Goal: Information Seeking & Learning: Learn about a topic

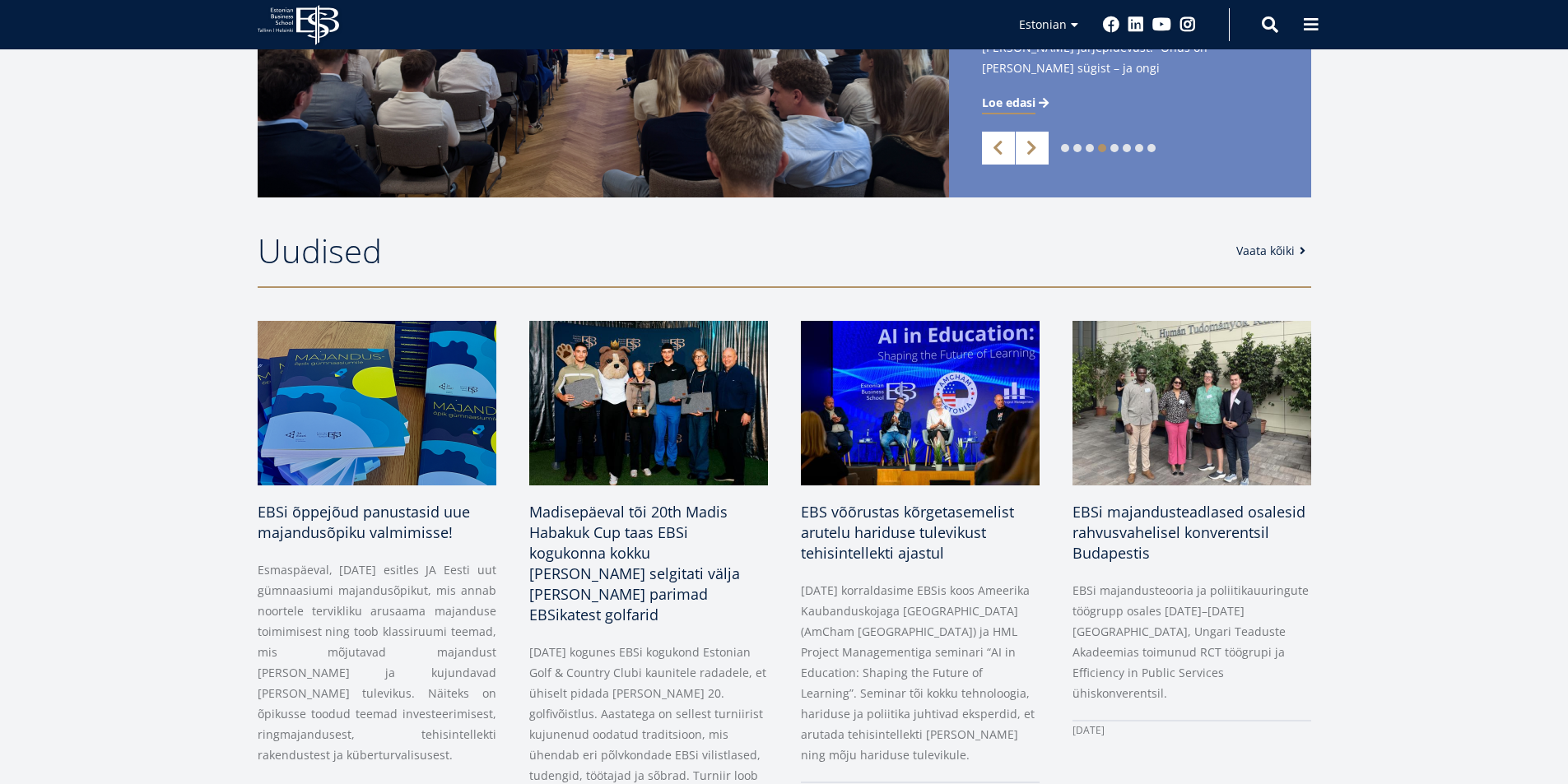
click at [1369, 152] on div "1 2 3 4 5 6 7 8 Previous Next Start ärimaailmas - Juhi oma tulevikku! Start äri…" at bounding box center [784, 41] width 1185 height 313
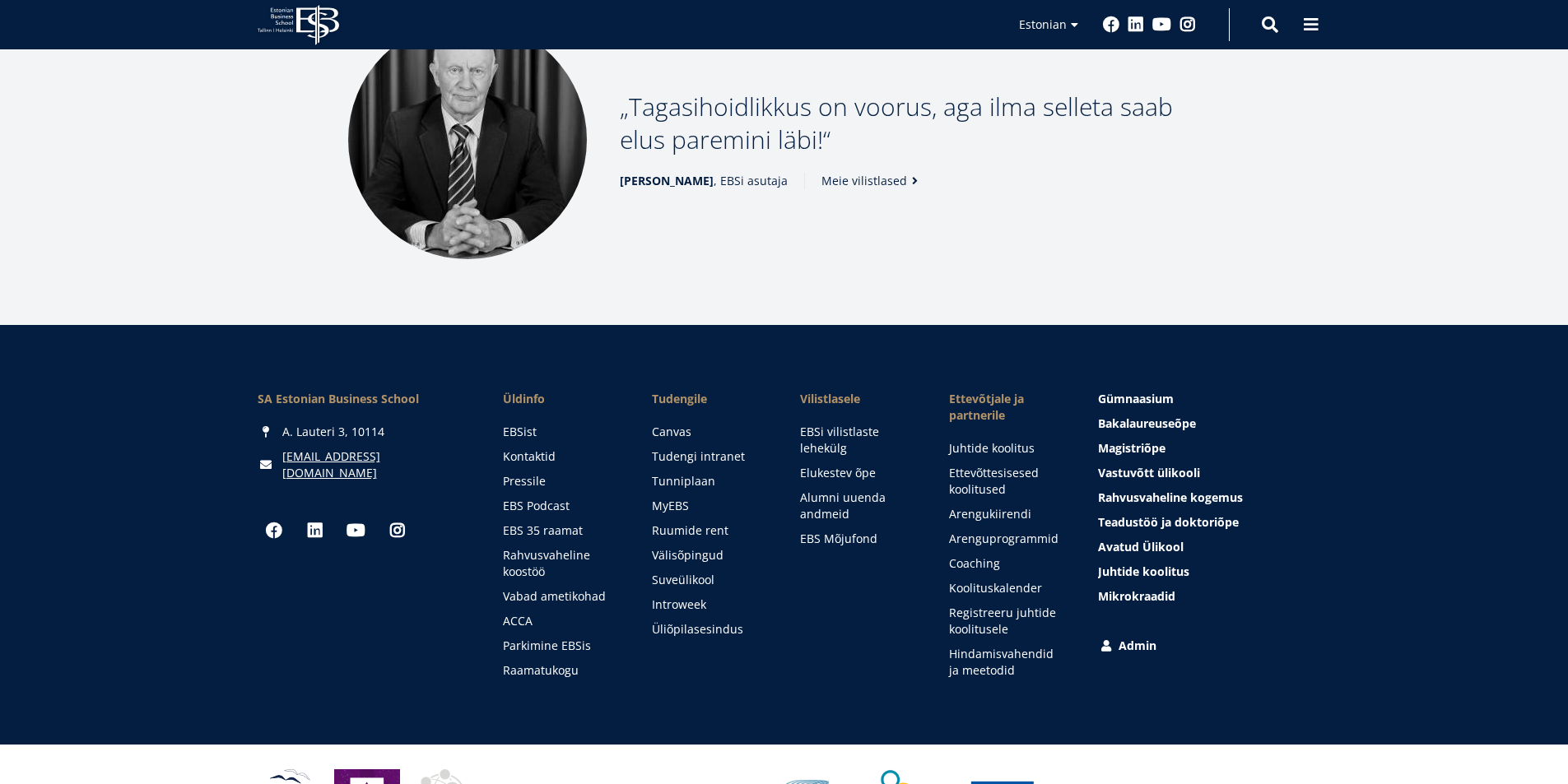
scroll to position [2235, 0]
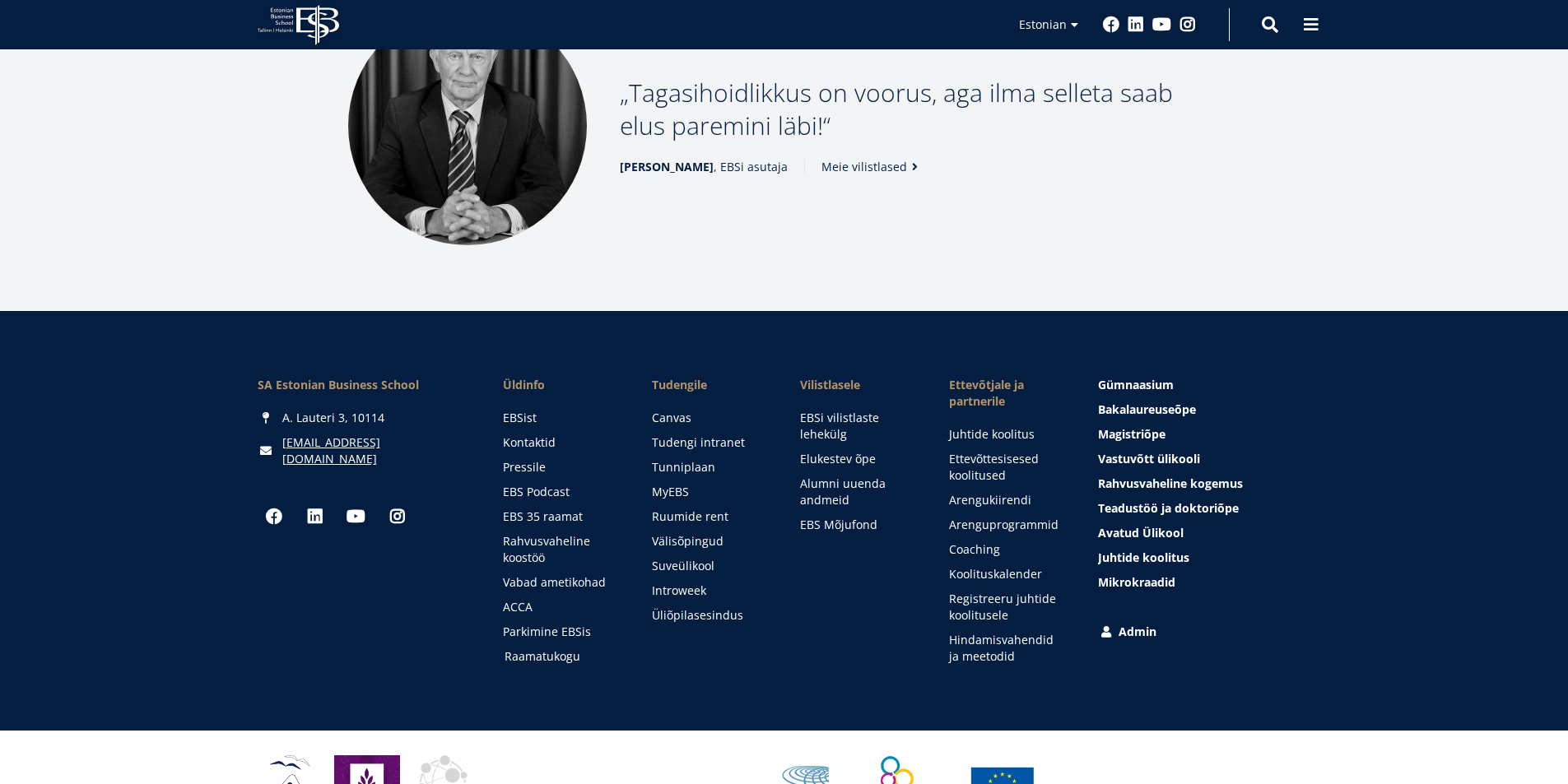
click at [549, 648] on link "Raamatukogu" at bounding box center [562, 656] width 116 height 16
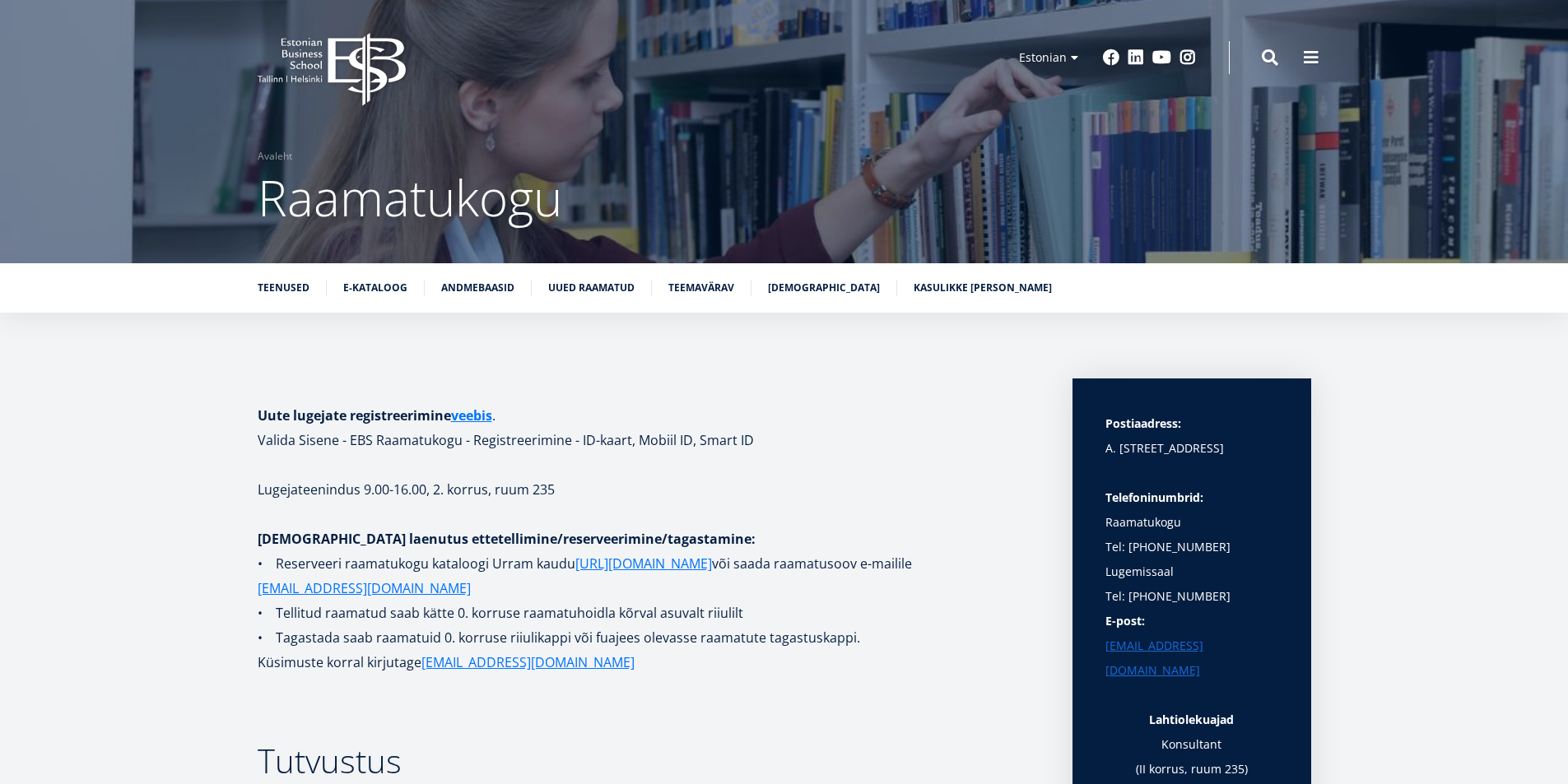
click at [469, 278] on div "Teenused E-kataloog Andmebaasid Uued raamatud Teemavärav Raamatunäitused Kasuli…" at bounding box center [784, 288] width 1568 height 49
click at [469, 283] on link "Andmebaasid" at bounding box center [477, 286] width 74 height 16
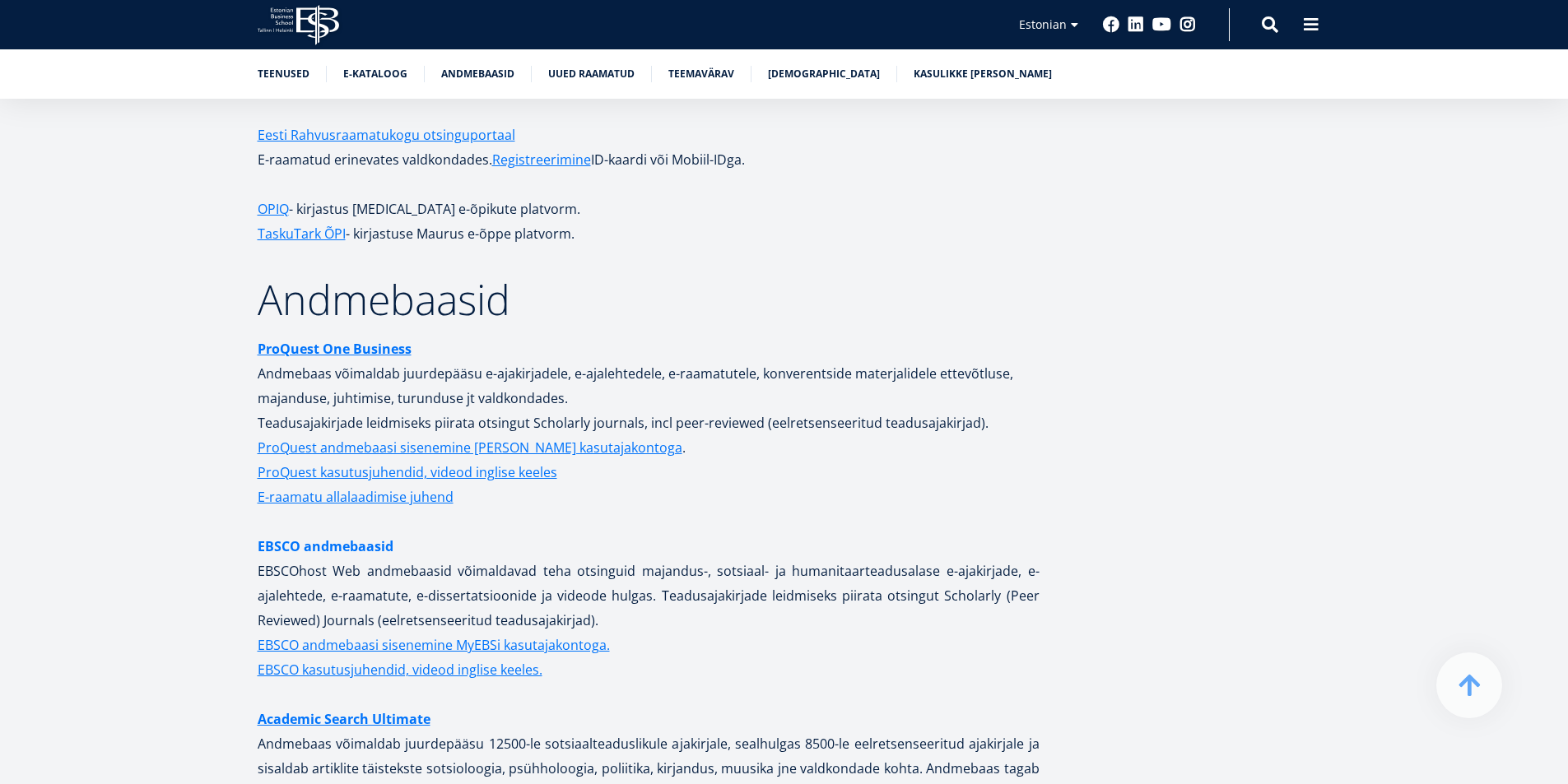
click at [347, 534] on link "EBSCO andmebaasid" at bounding box center [325, 546] width 136 height 25
click at [290, 340] on strong "ProQuest One Business" at bounding box center [335, 348] width 154 height 18
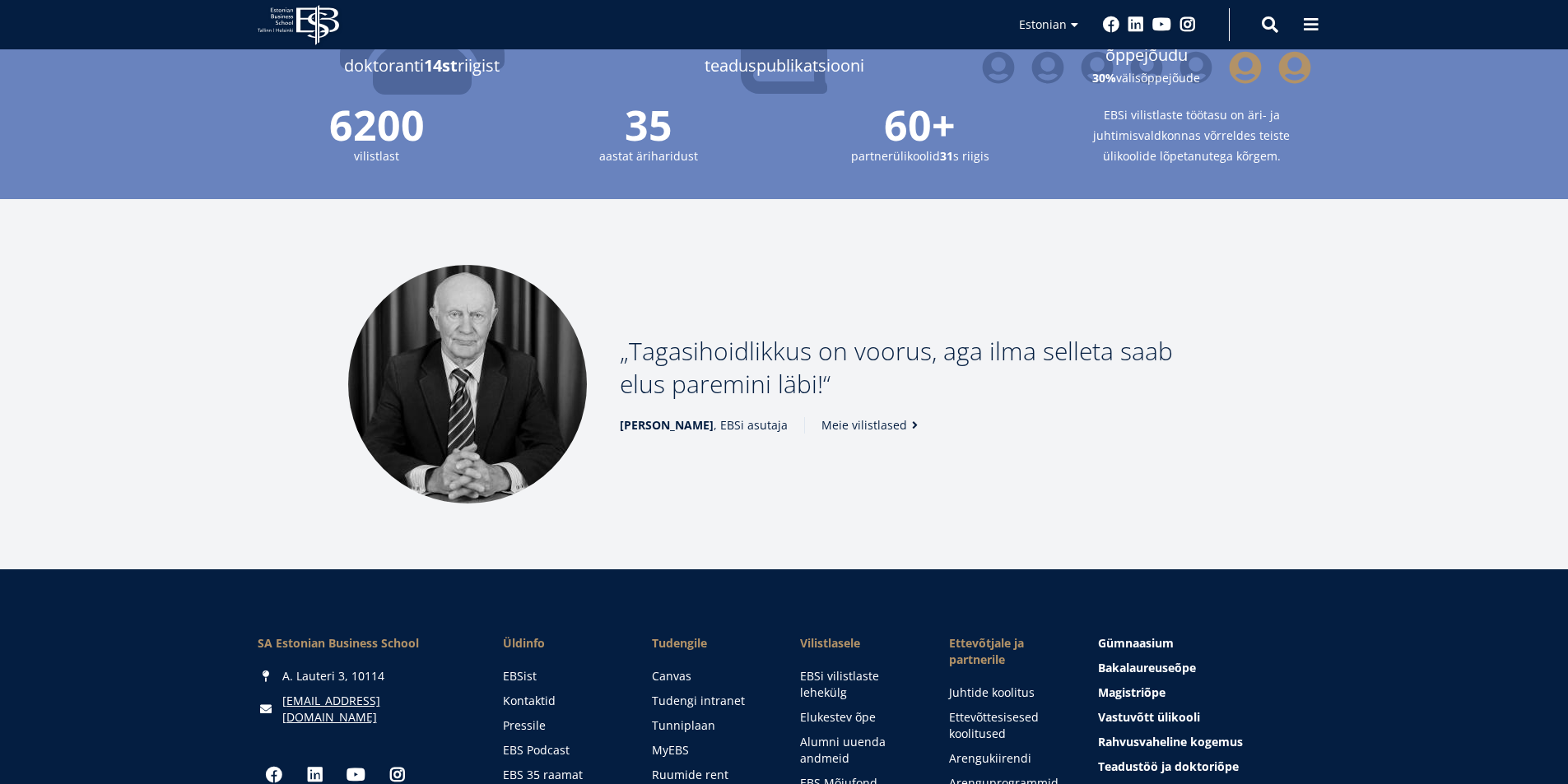
scroll to position [2138, 0]
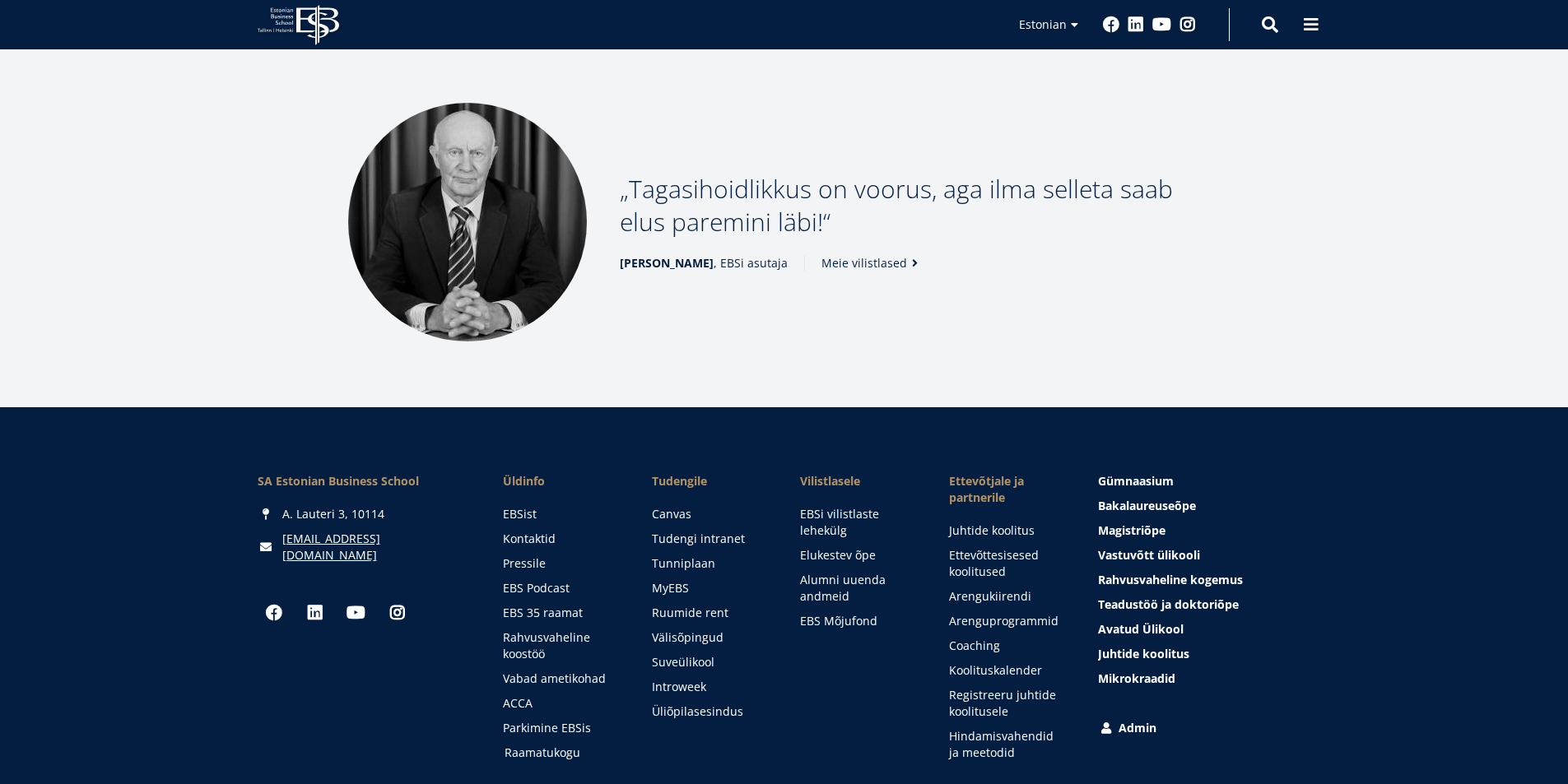
click at [564, 744] on link "Raamatukogu" at bounding box center [562, 752] width 116 height 16
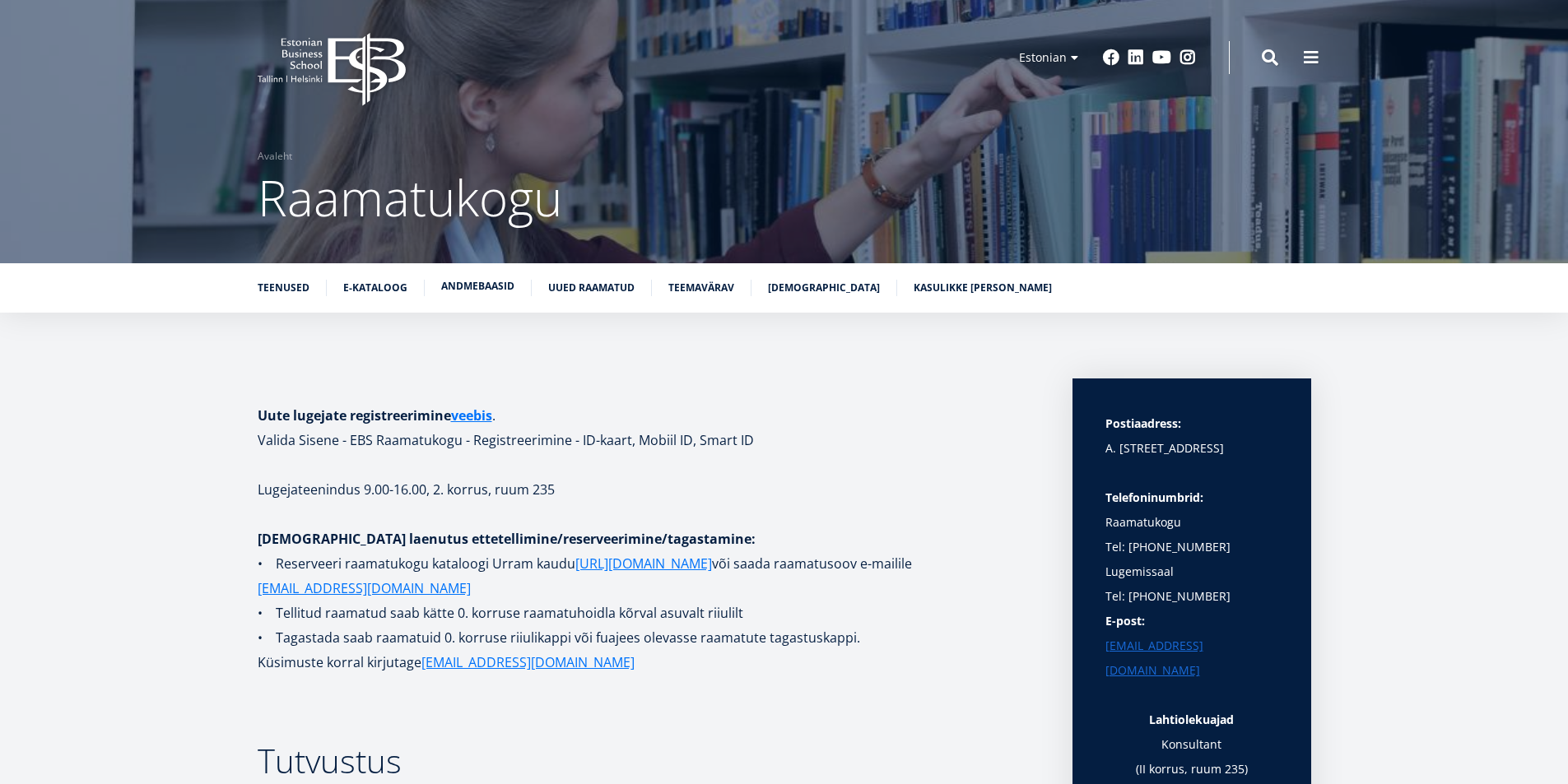
click at [483, 286] on link "Andmebaasid" at bounding box center [477, 286] width 74 height 16
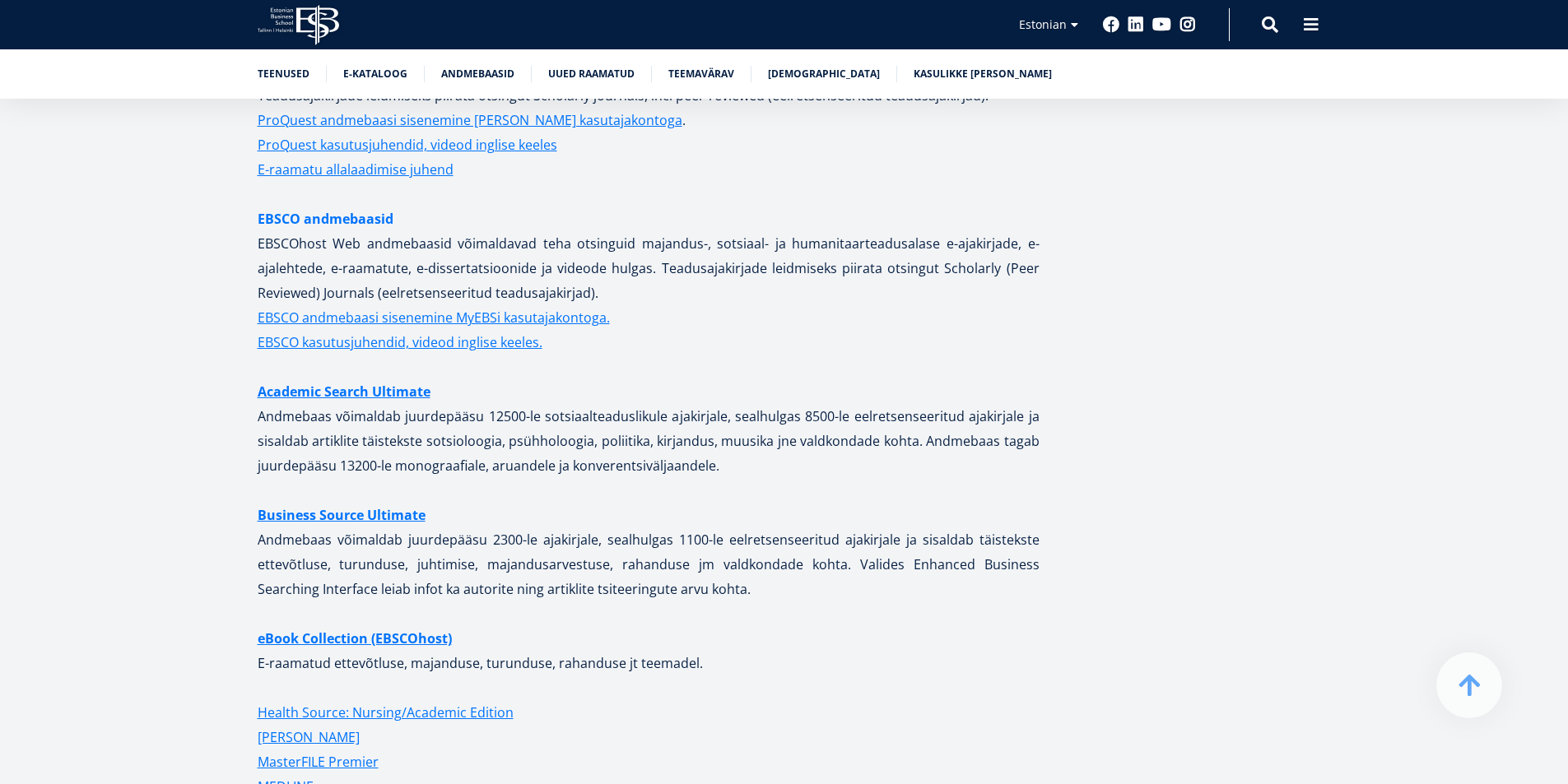
scroll to position [3364, 0]
click at [346, 378] on link "Academic Search Ultimate" at bounding box center [344, 390] width 173 height 25
click at [373, 628] on strong "eBook Collection (EBSCOhost)" at bounding box center [355, 636] width 195 height 18
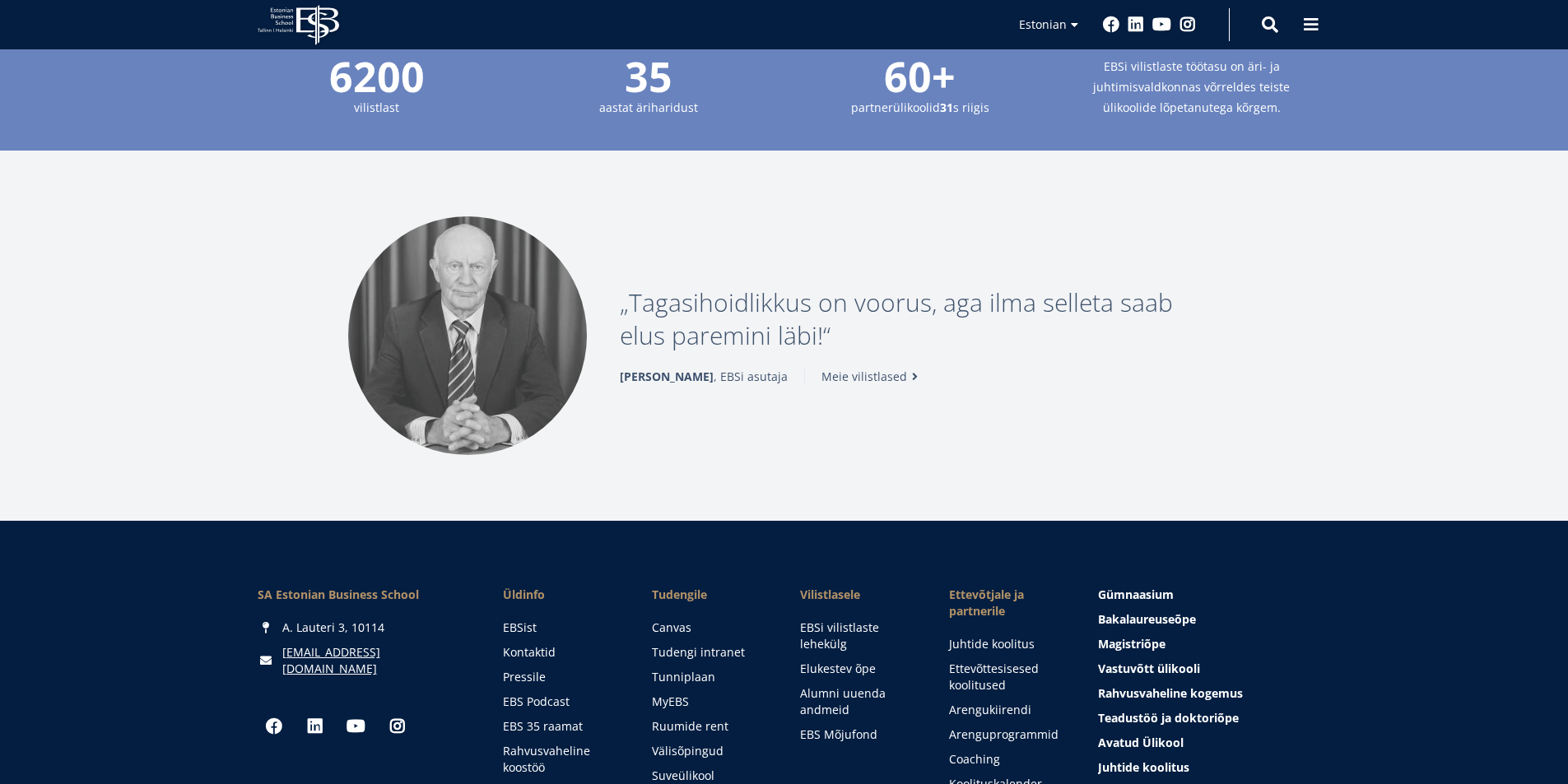
scroll to position [2221, 0]
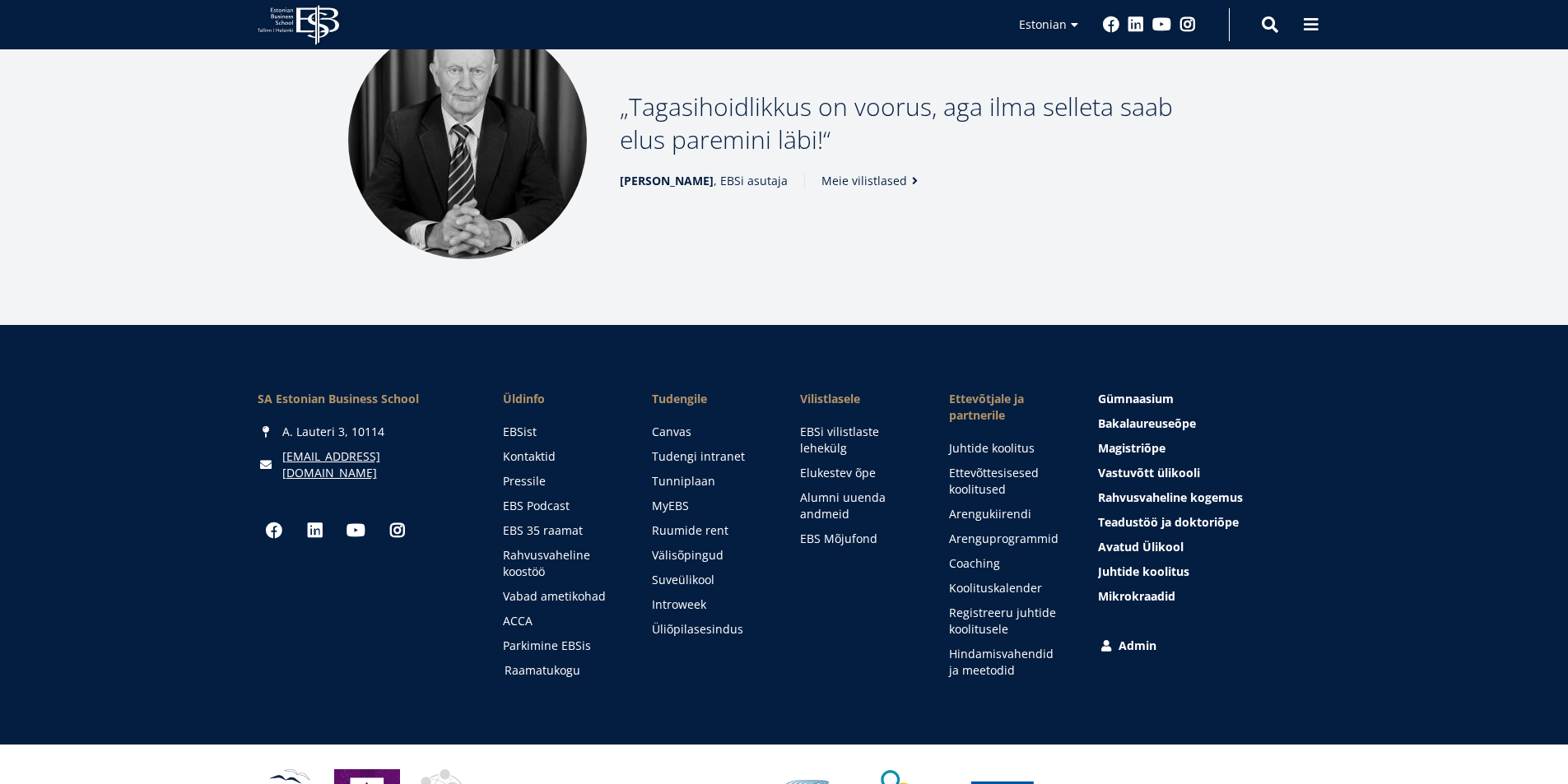
click at [523, 662] on link "Raamatukogu" at bounding box center [562, 670] width 116 height 16
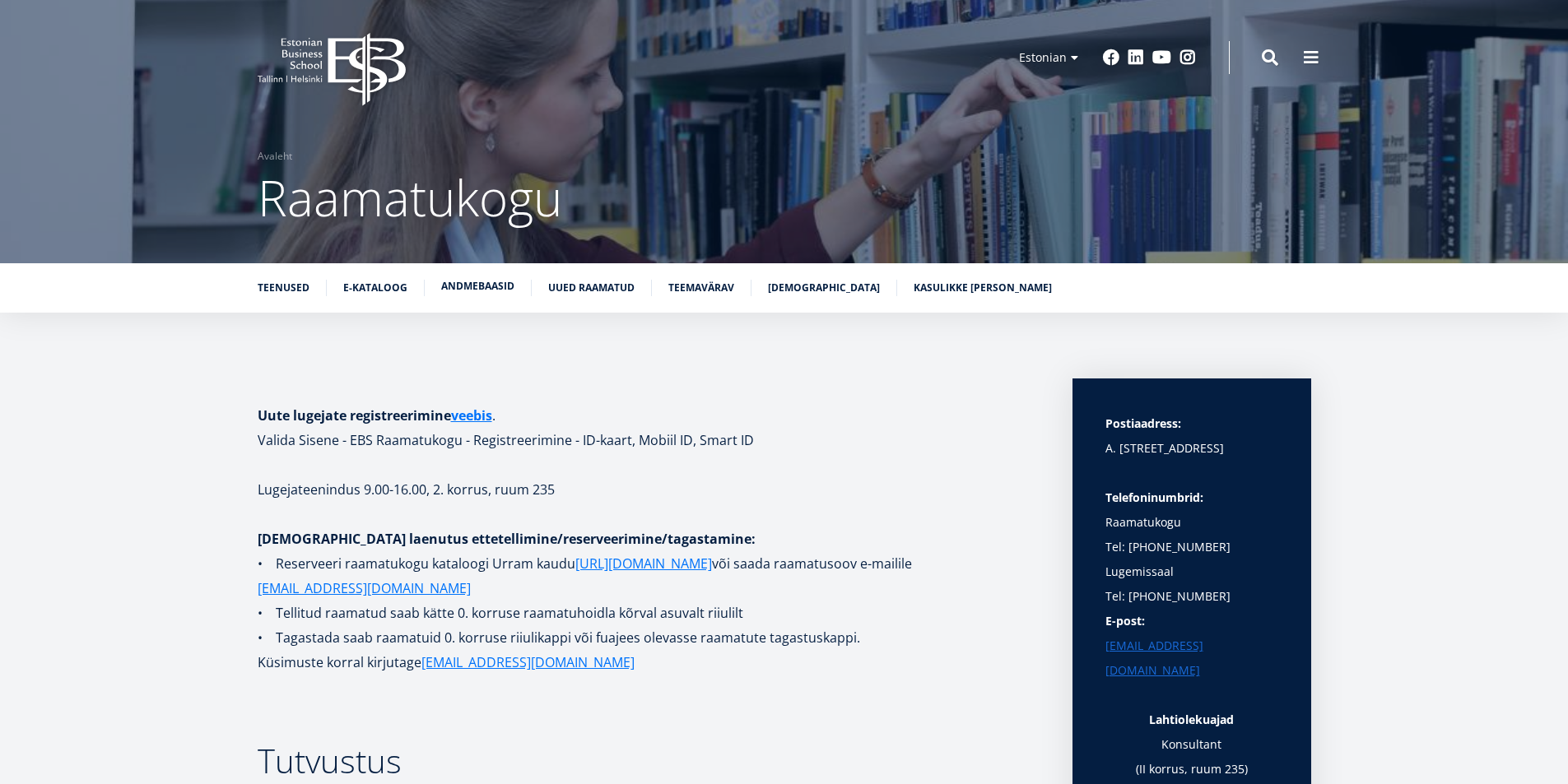
click at [464, 294] on link "Andmebaasid" at bounding box center [477, 286] width 74 height 16
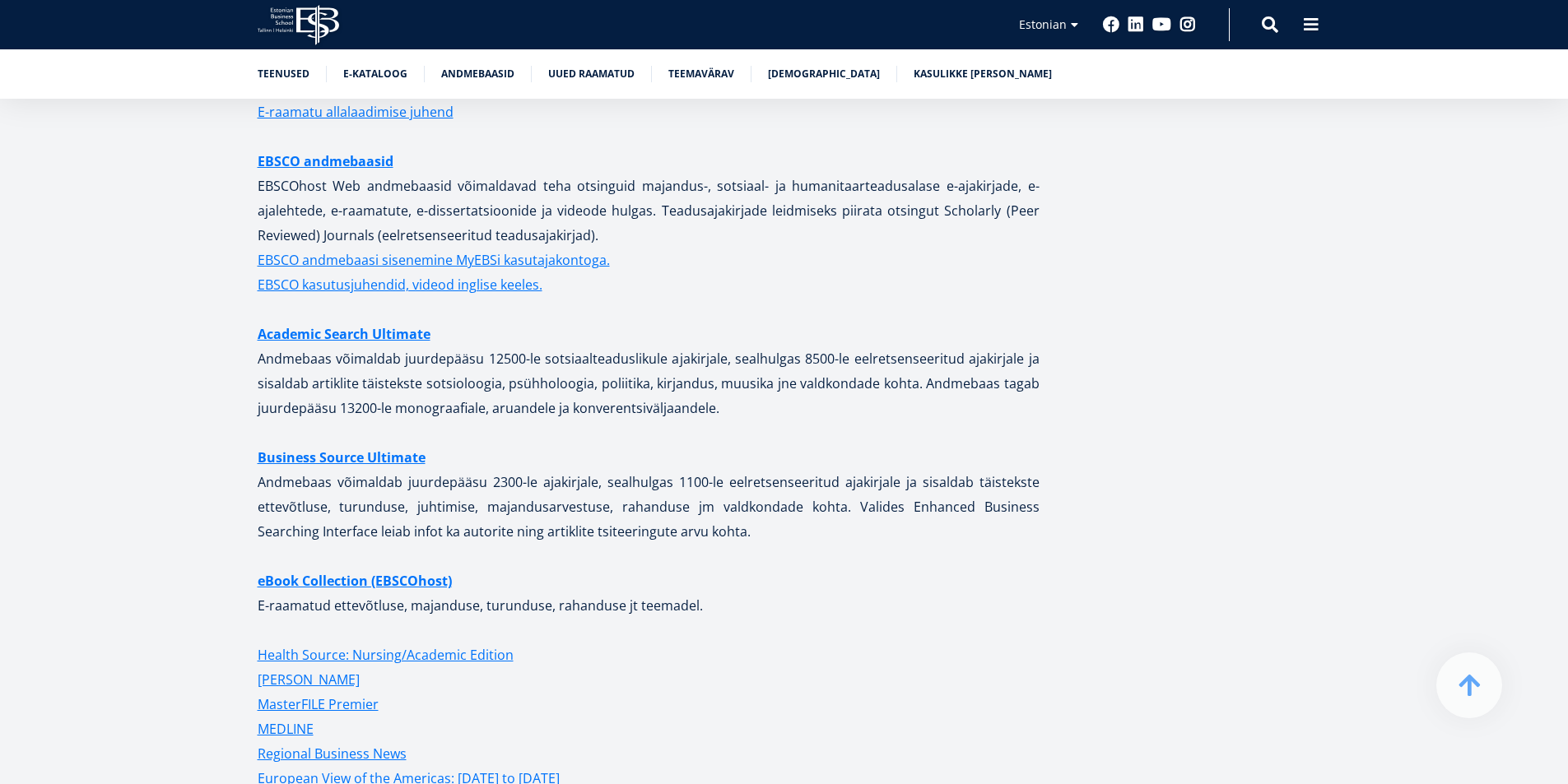
scroll to position [3447, 0]
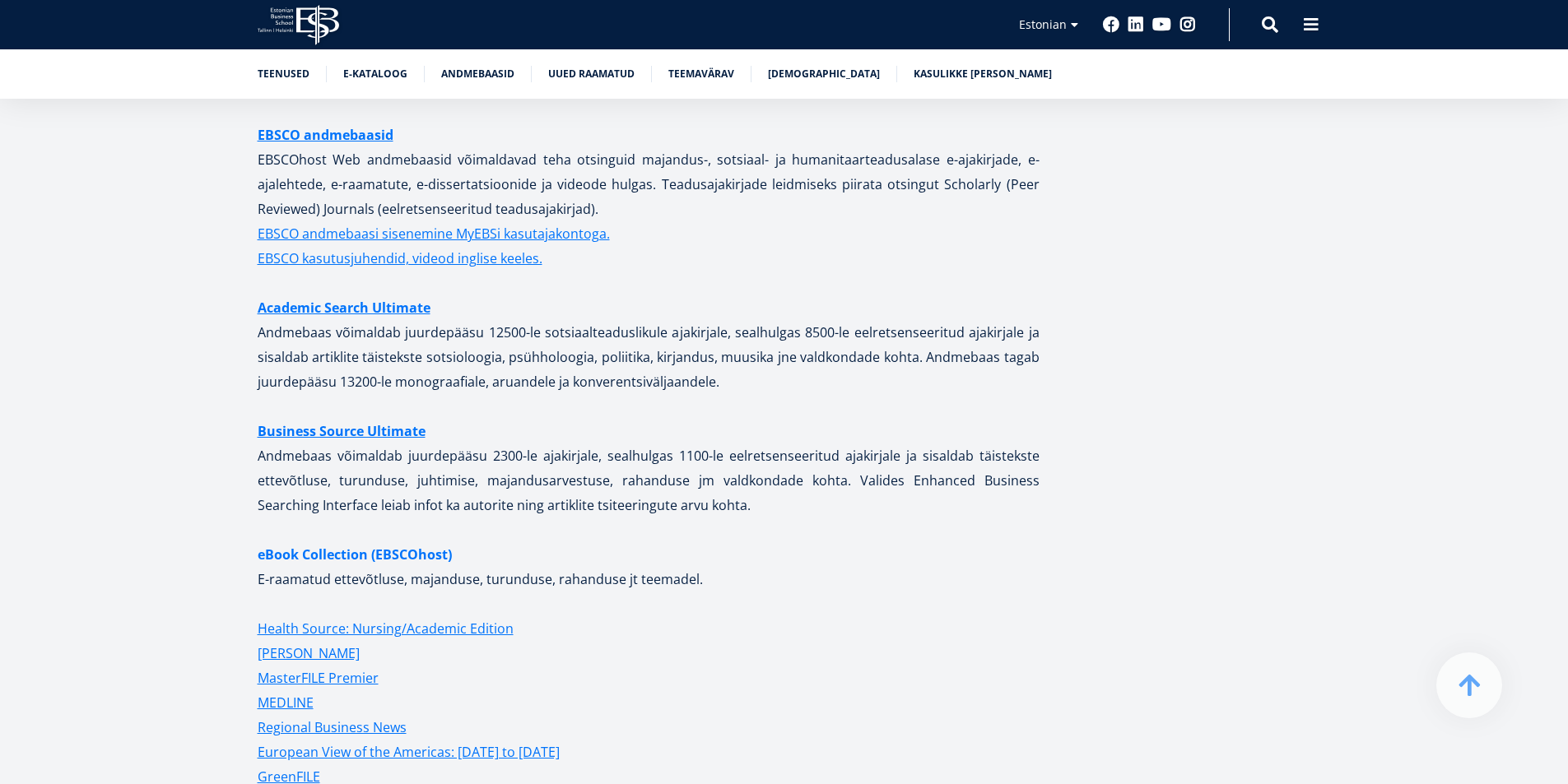
click at [384, 545] on strong "eBook Collection (EBSCOhost)" at bounding box center [355, 554] width 195 height 18
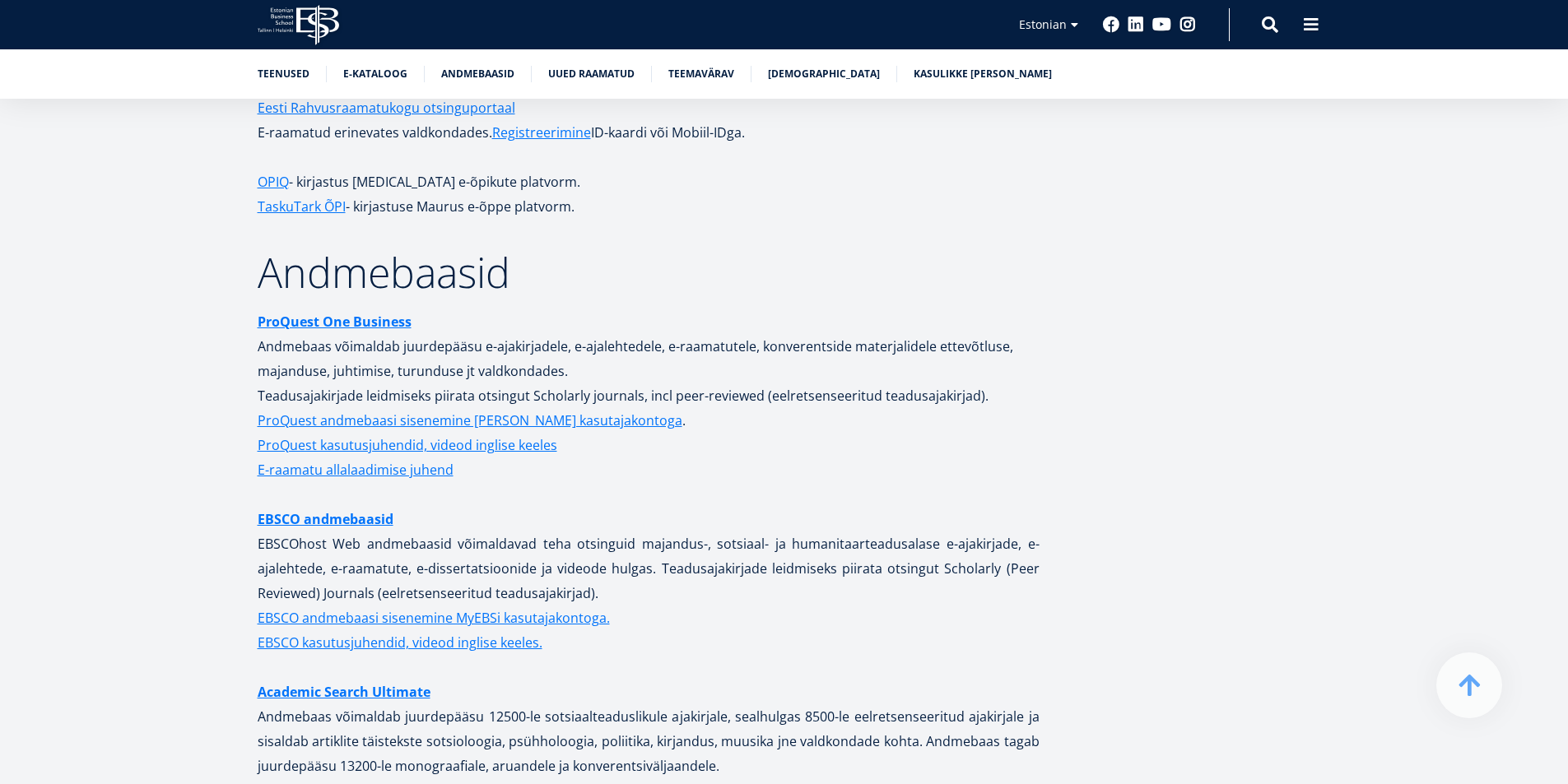
scroll to position [3036, 0]
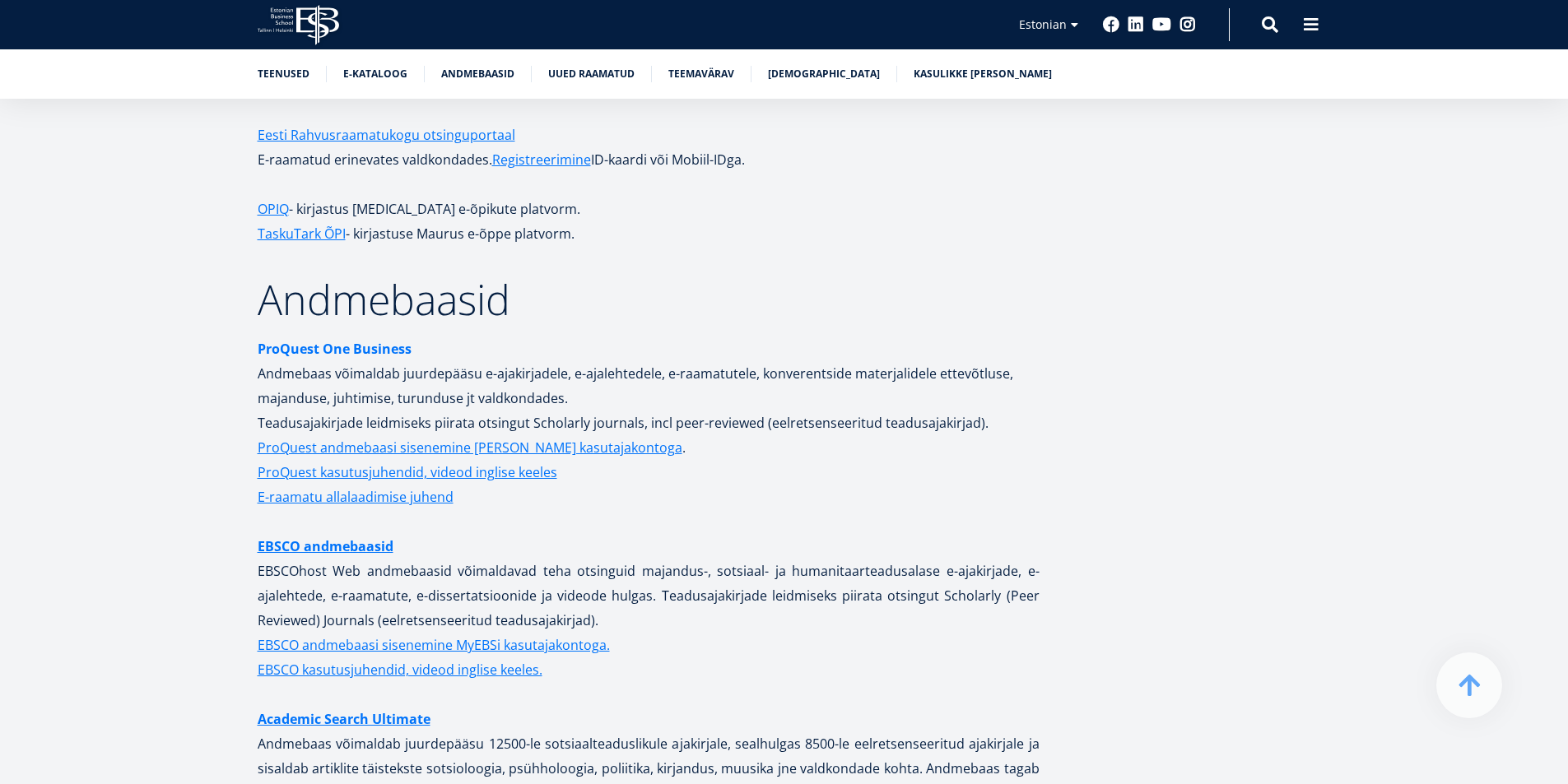
click at [356, 340] on strong "ProQuest One Business" at bounding box center [335, 348] width 154 height 18
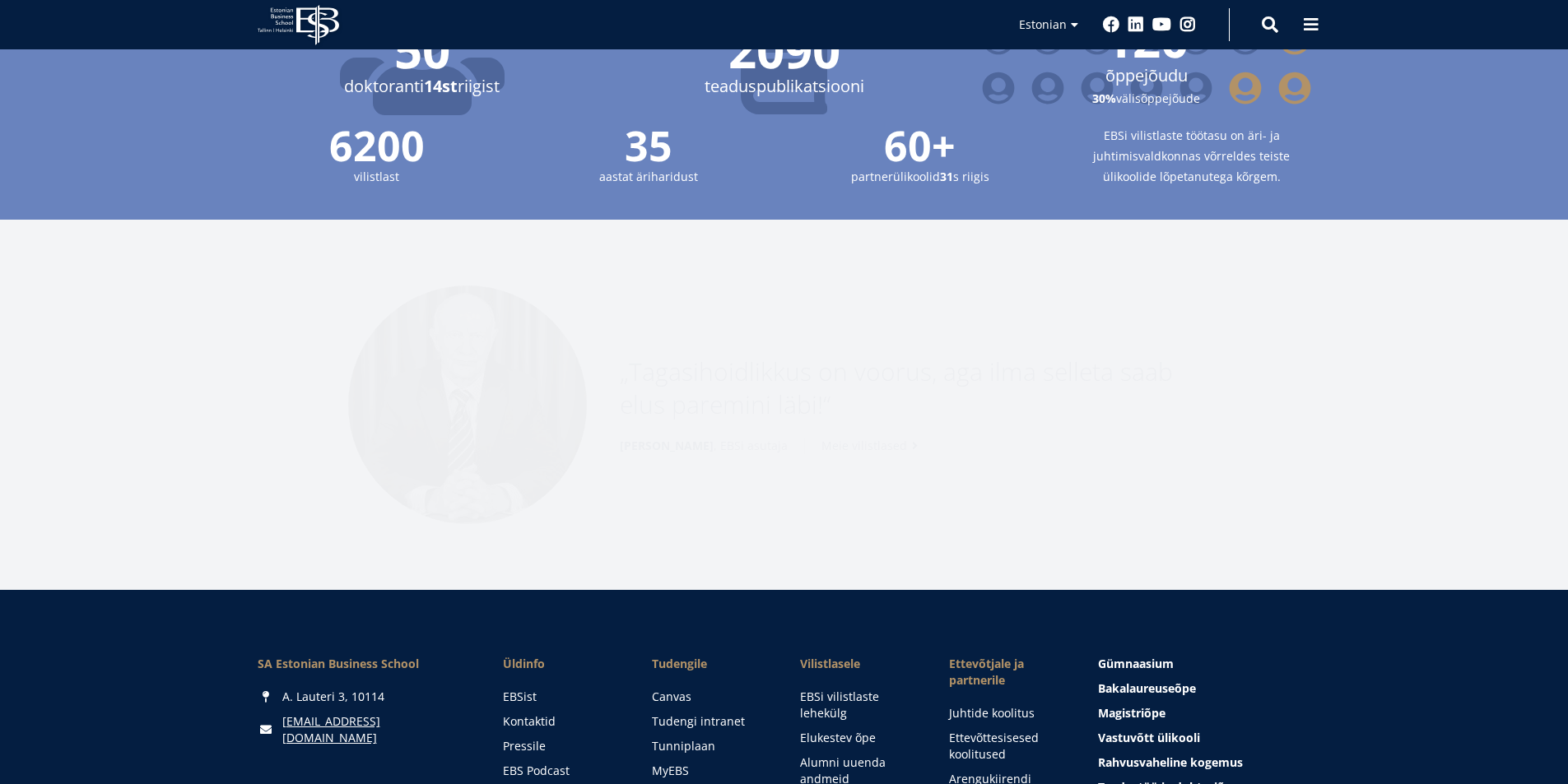
scroll to position [2235, 0]
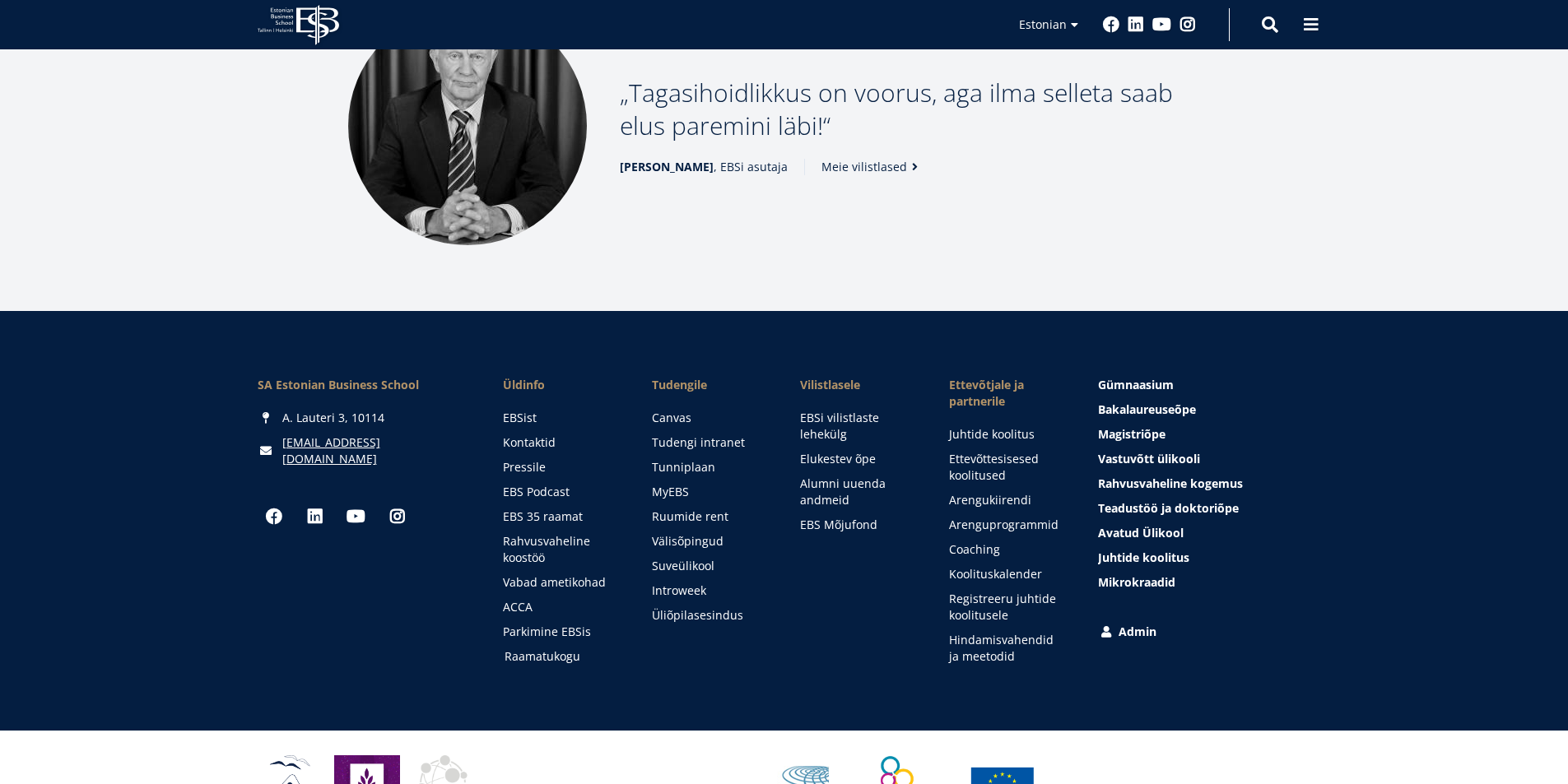
click at [549, 648] on link "Raamatukogu" at bounding box center [562, 656] width 116 height 16
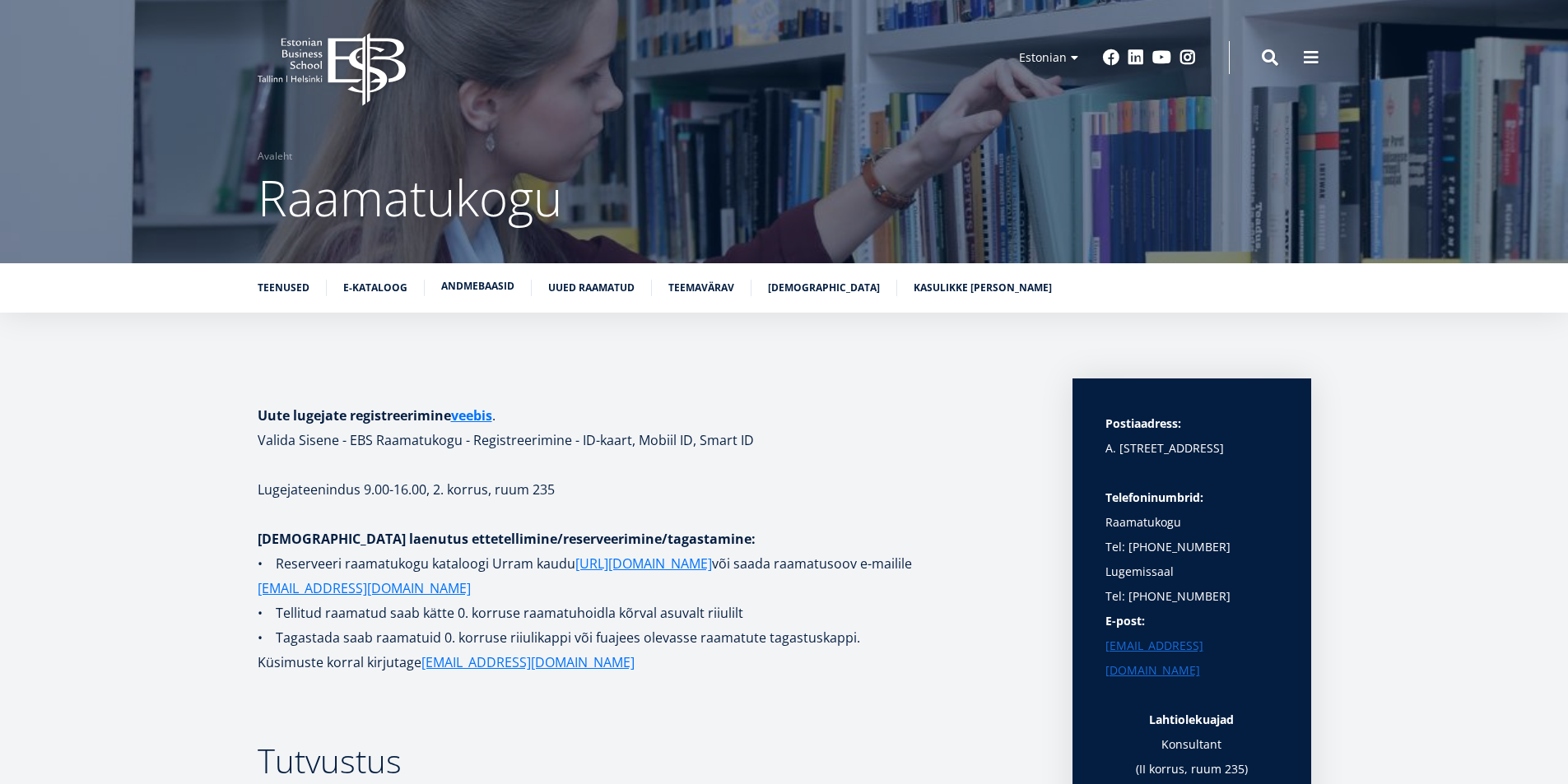
click at [461, 286] on link "Andmebaasid" at bounding box center [477, 286] width 74 height 16
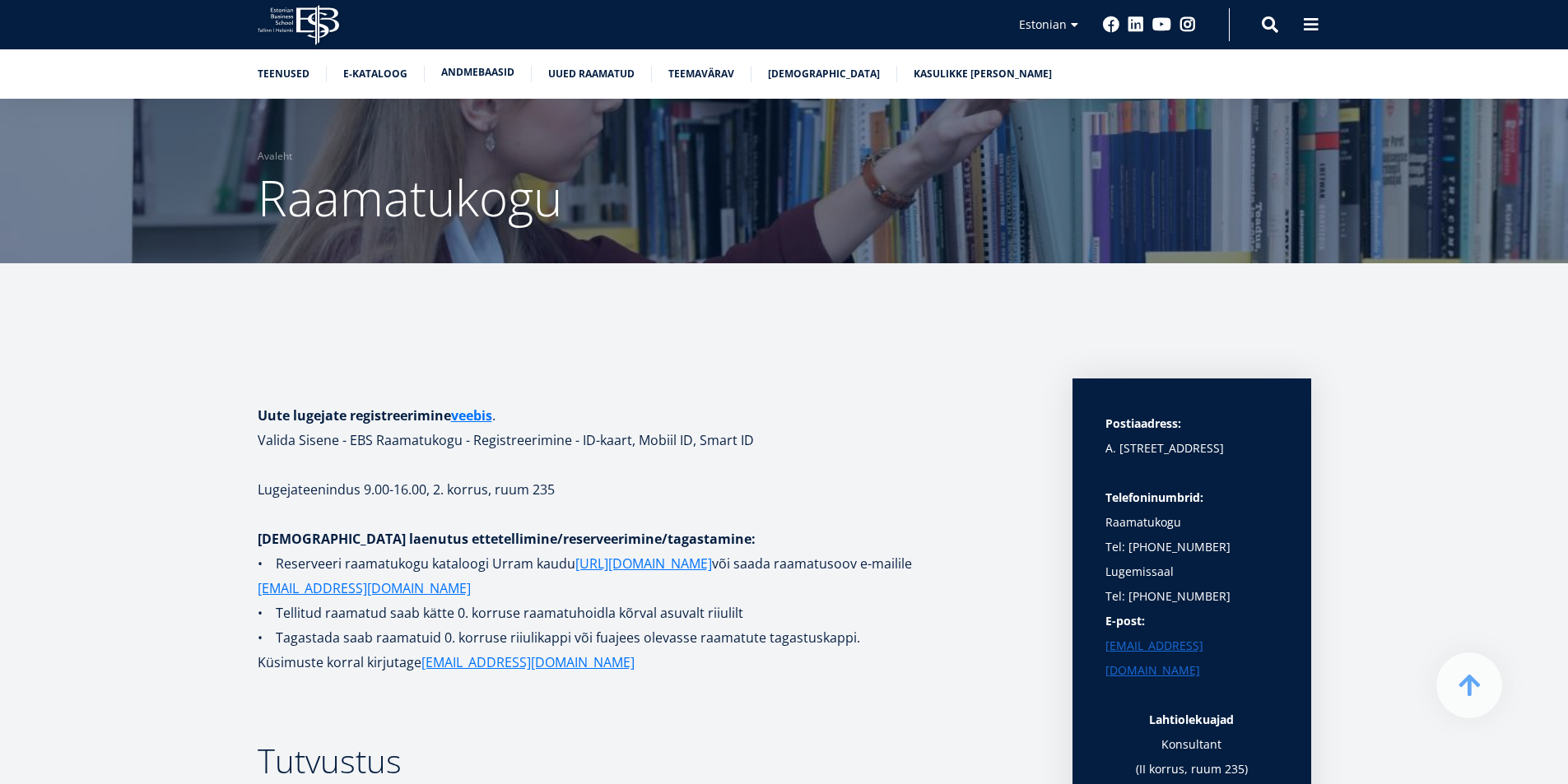
scroll to position [3036, 0]
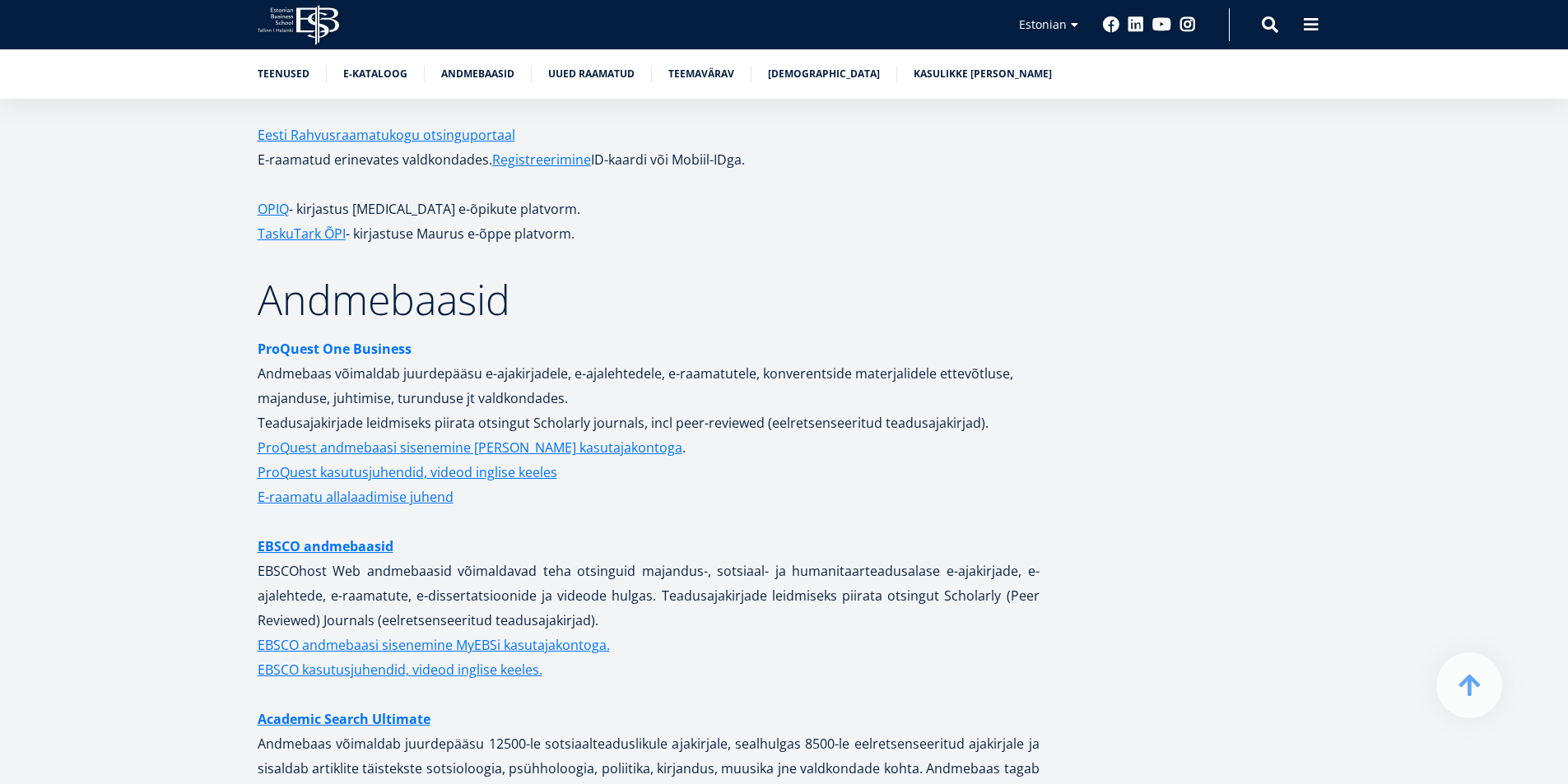
click at [358, 340] on strong "ProQuest One Business" at bounding box center [335, 348] width 154 height 18
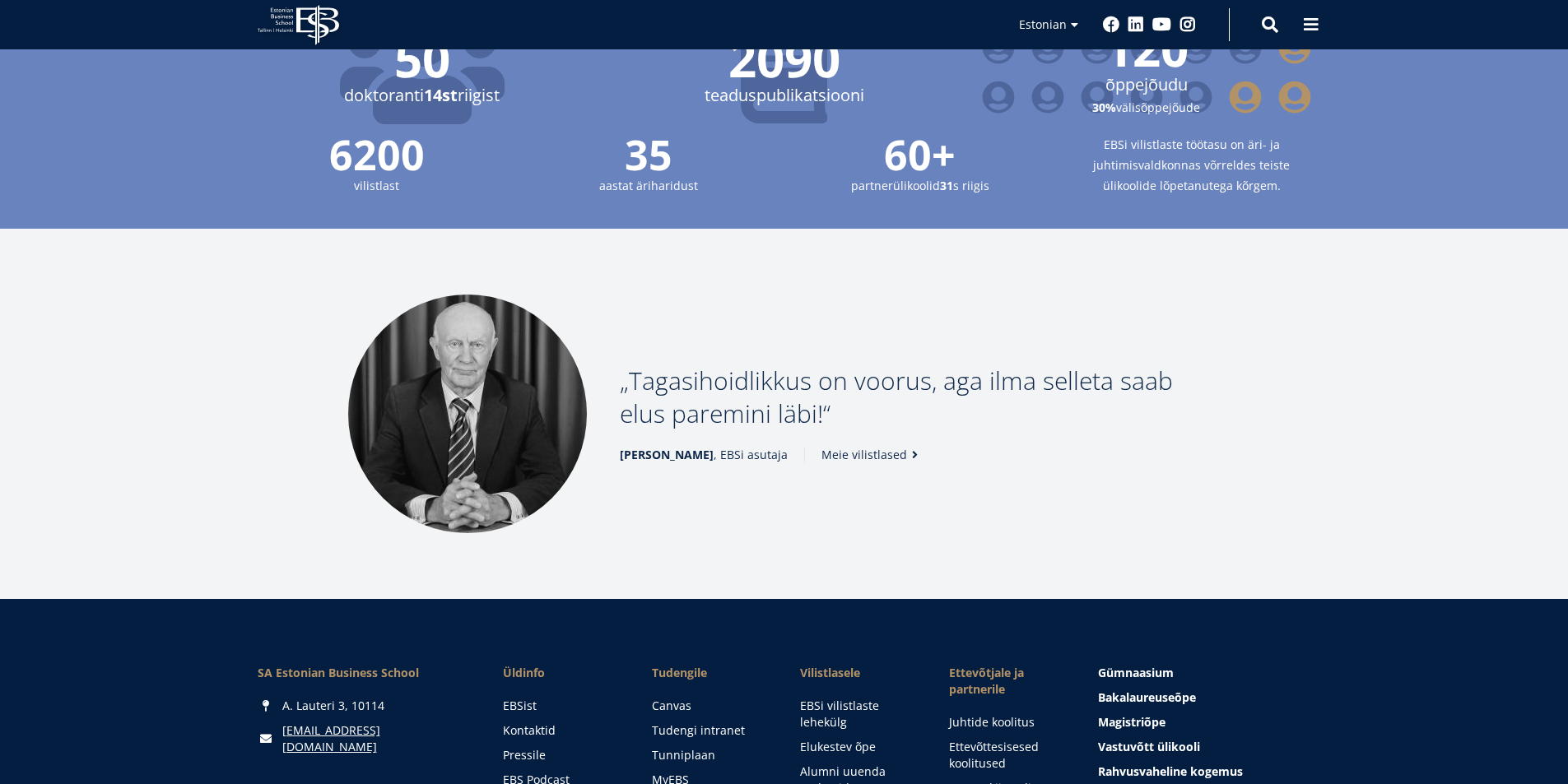
scroll to position [2235, 0]
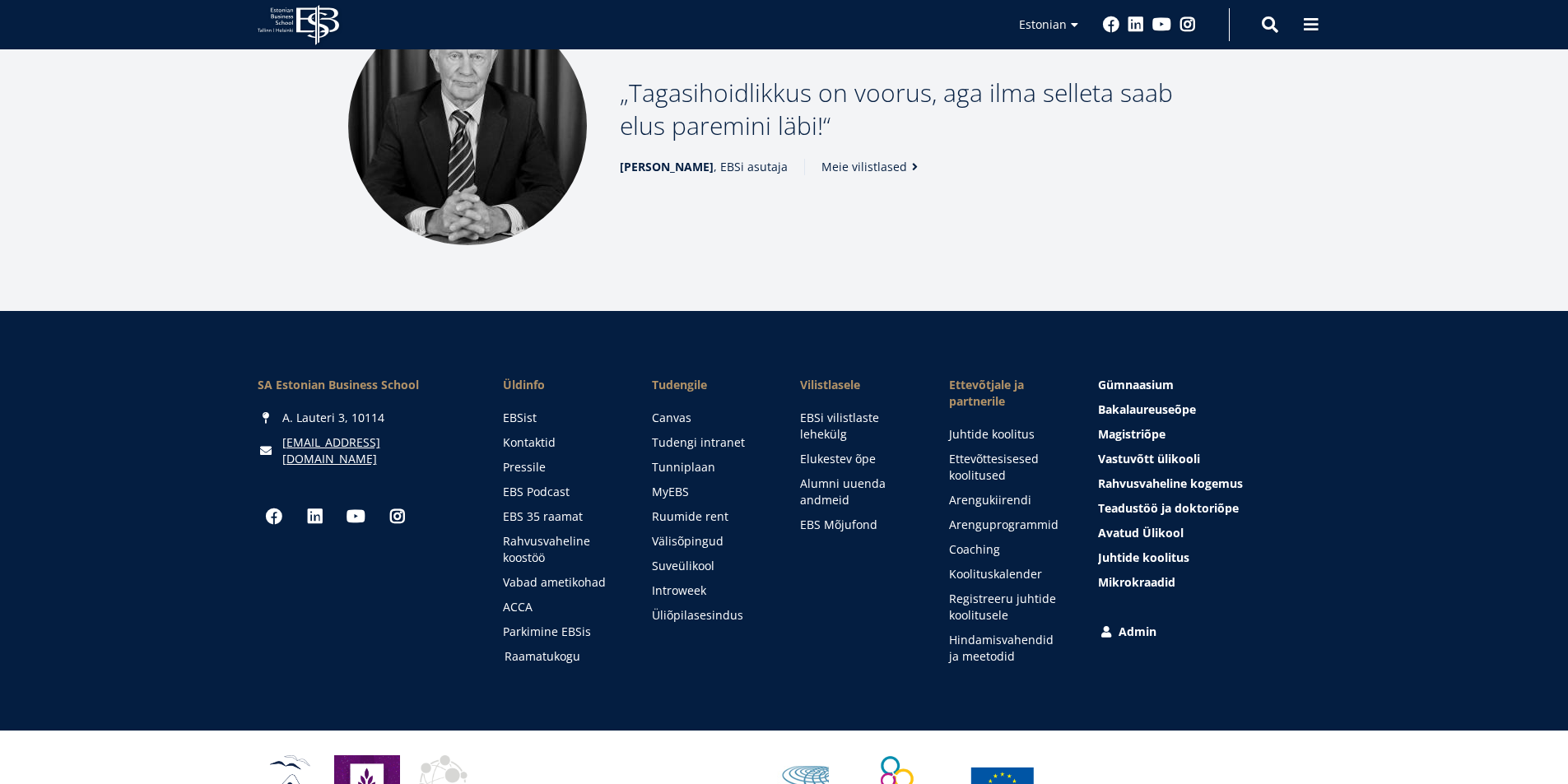
click at [552, 648] on link "Raamatukogu" at bounding box center [562, 656] width 116 height 16
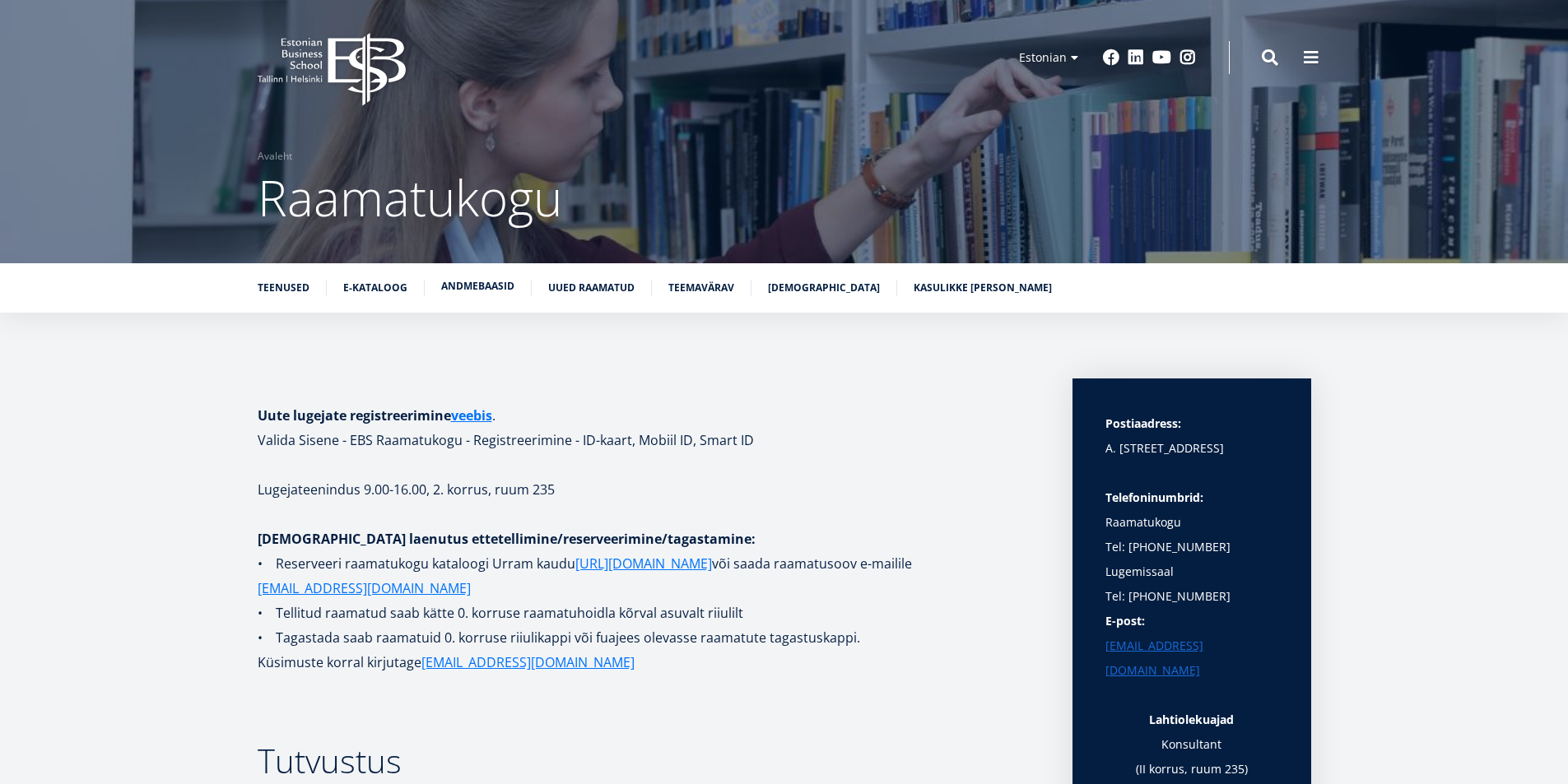
click at [464, 285] on link "Andmebaasid" at bounding box center [477, 286] width 74 height 16
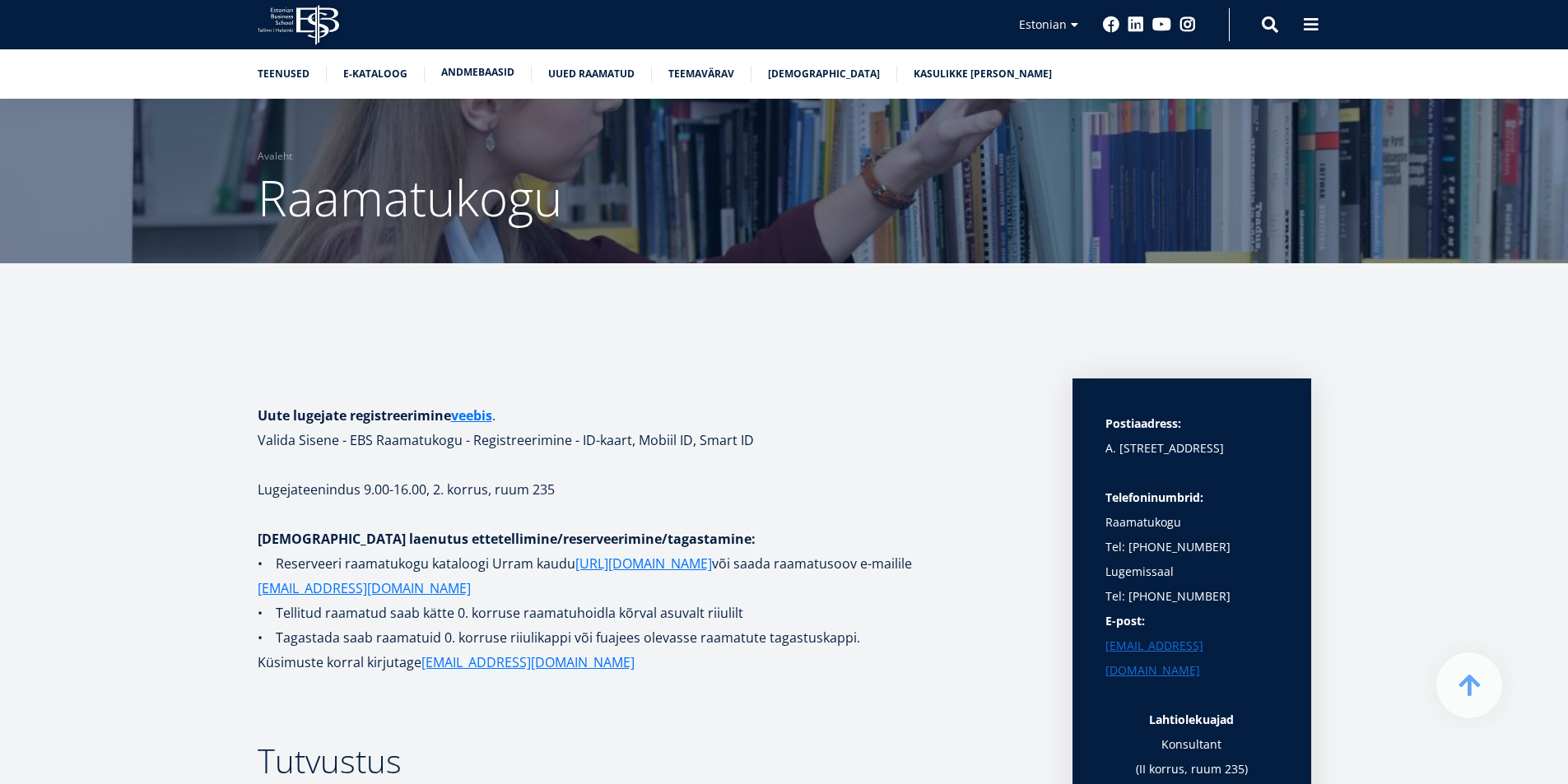
scroll to position [3036, 0]
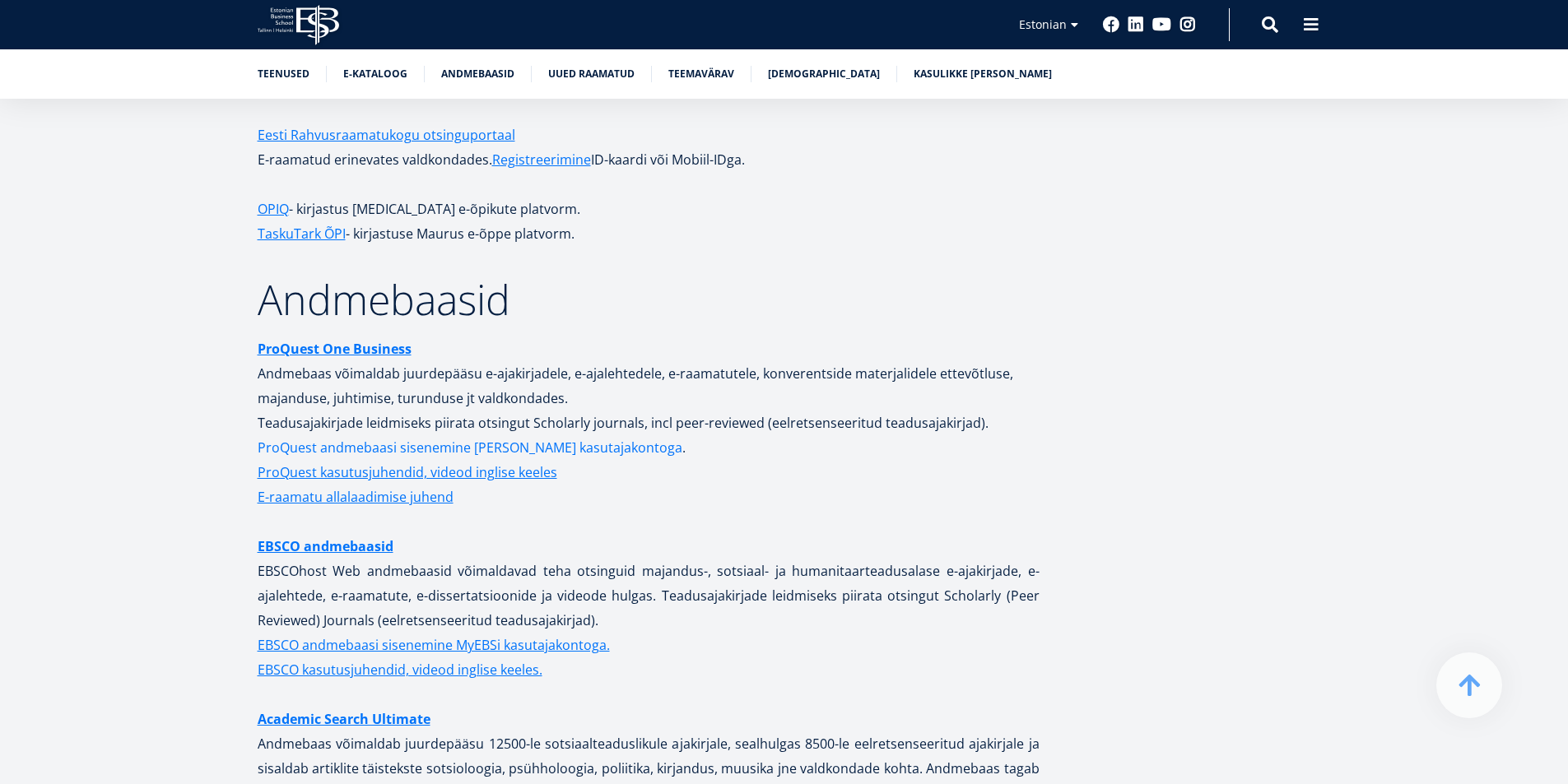
click at [385, 435] on link "ProQuest andmebaasi sisenemine MyEBS kasutajakontoga" at bounding box center [470, 447] width 425 height 25
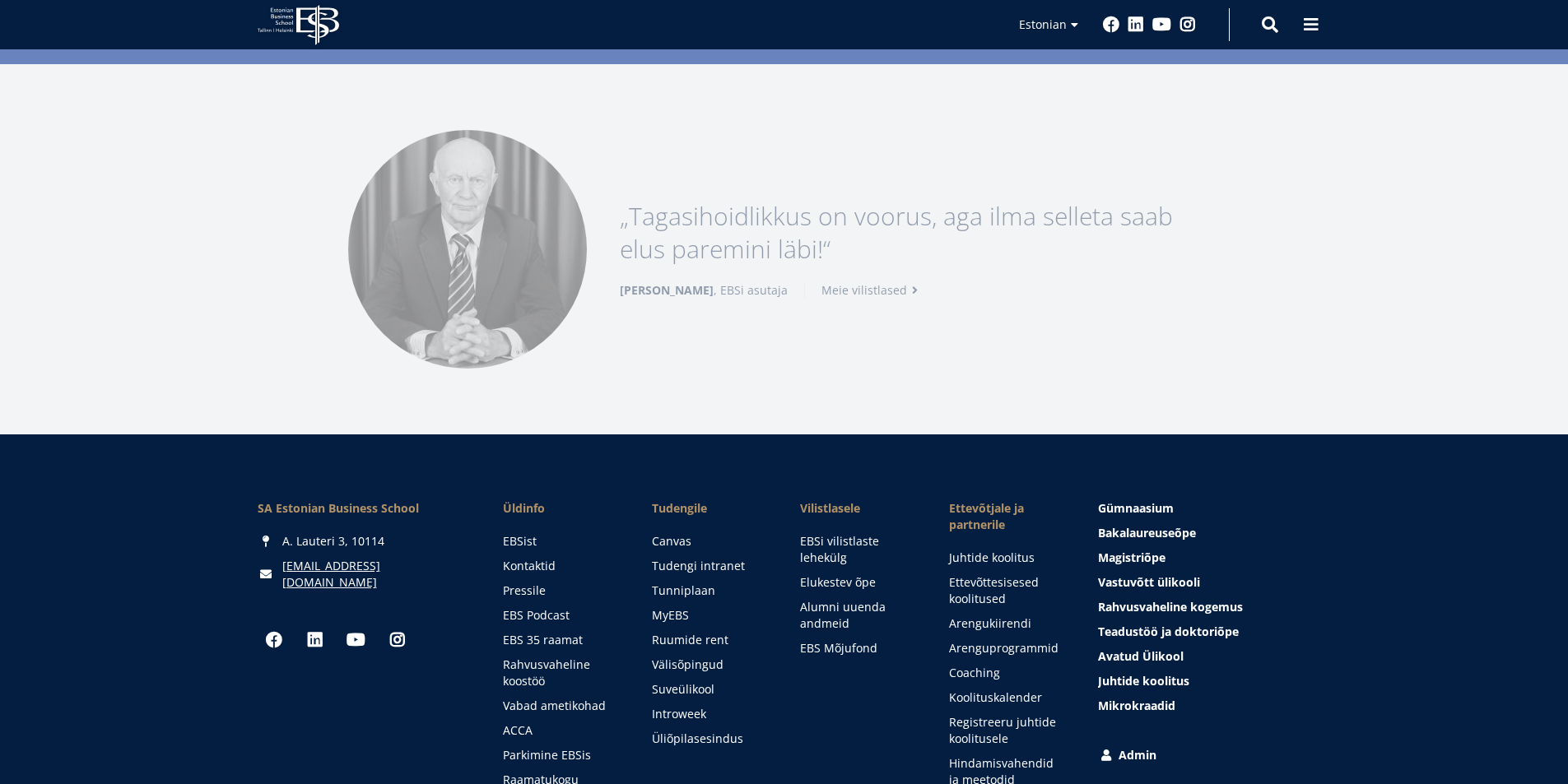
scroll to position [2235, 0]
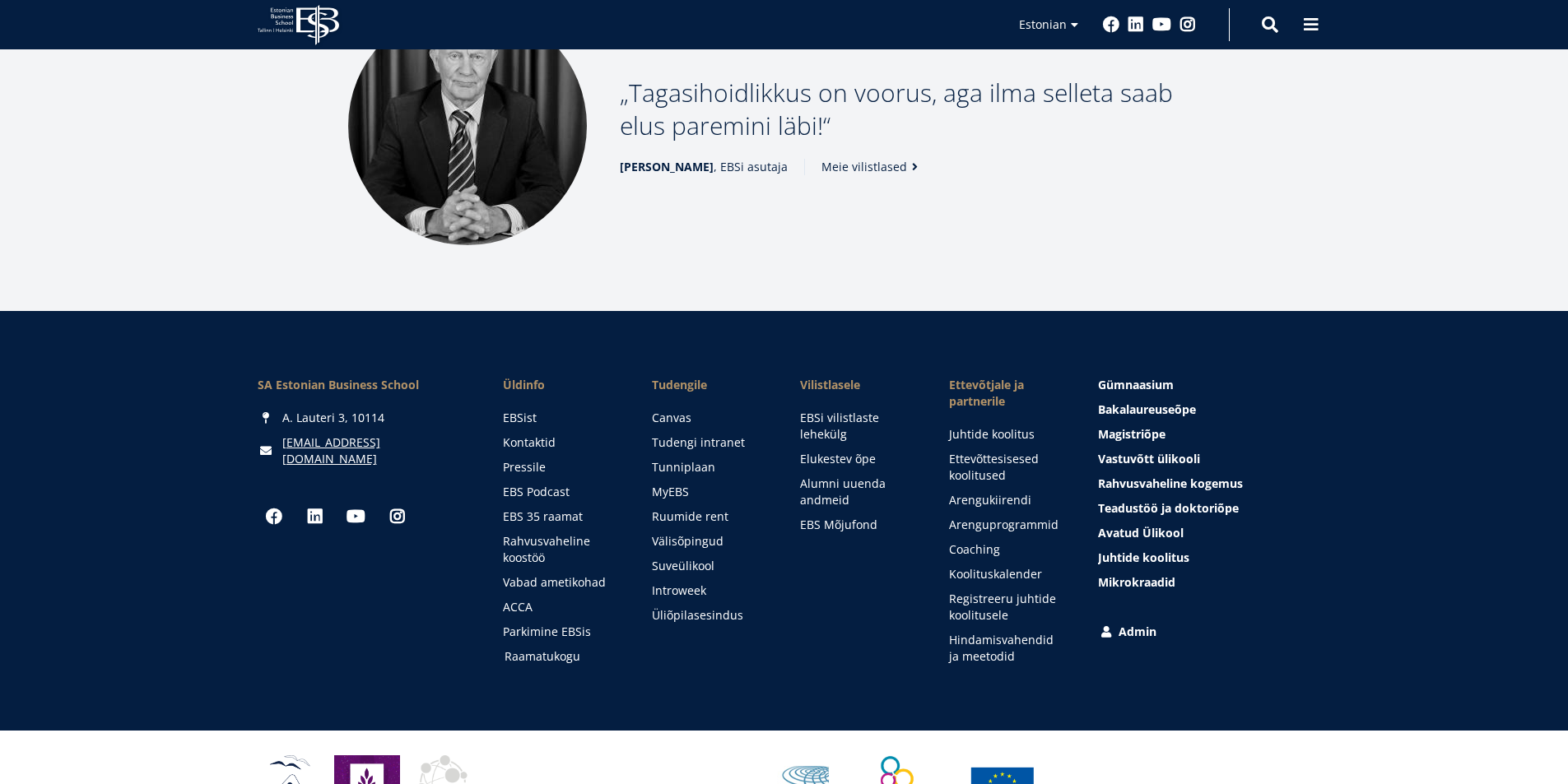
click at [543, 648] on link "Raamatukogu" at bounding box center [562, 656] width 116 height 16
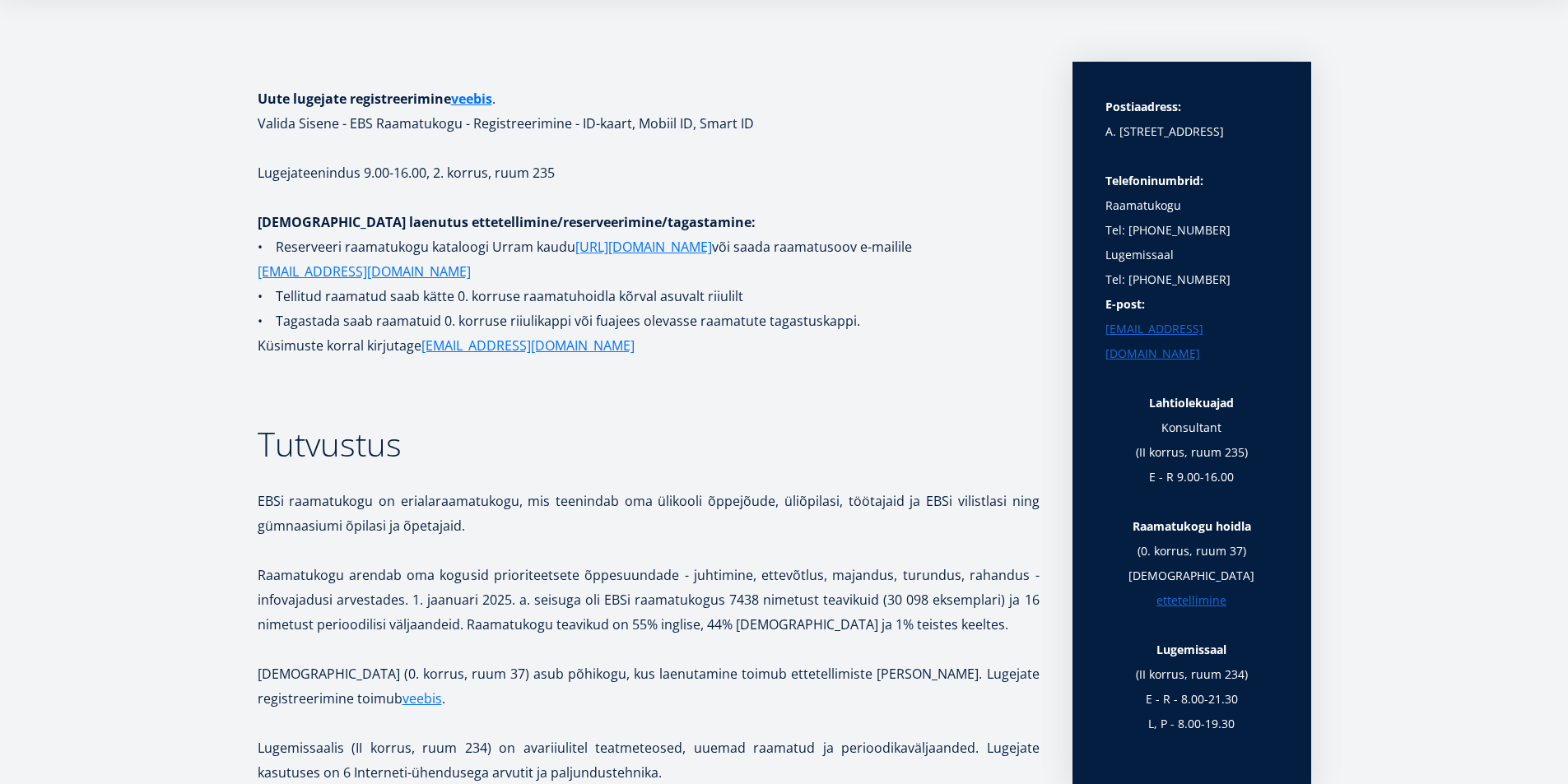
scroll to position [329, 0]
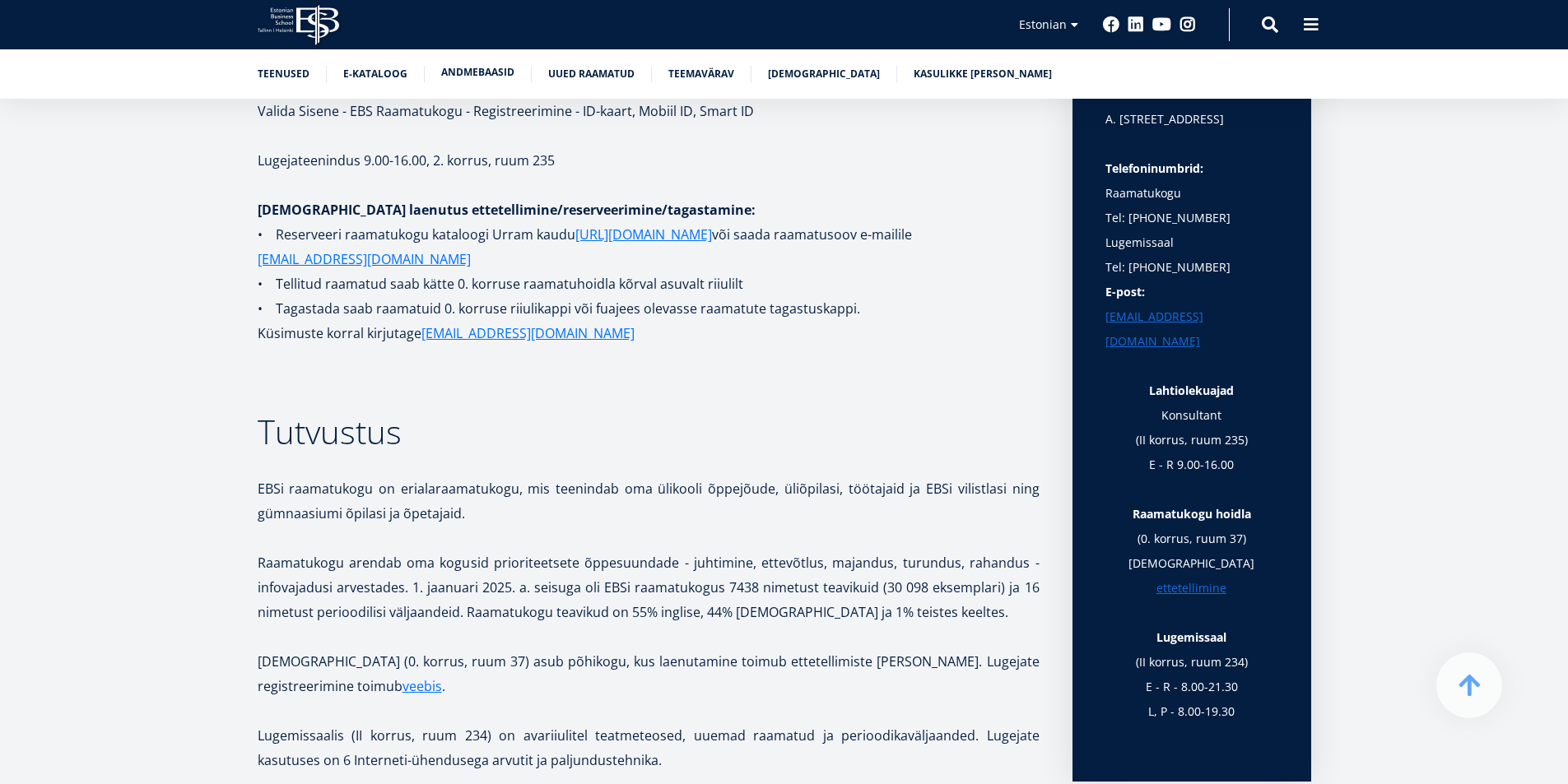
click at [474, 72] on link "Andmebaasid" at bounding box center [477, 72] width 74 height 16
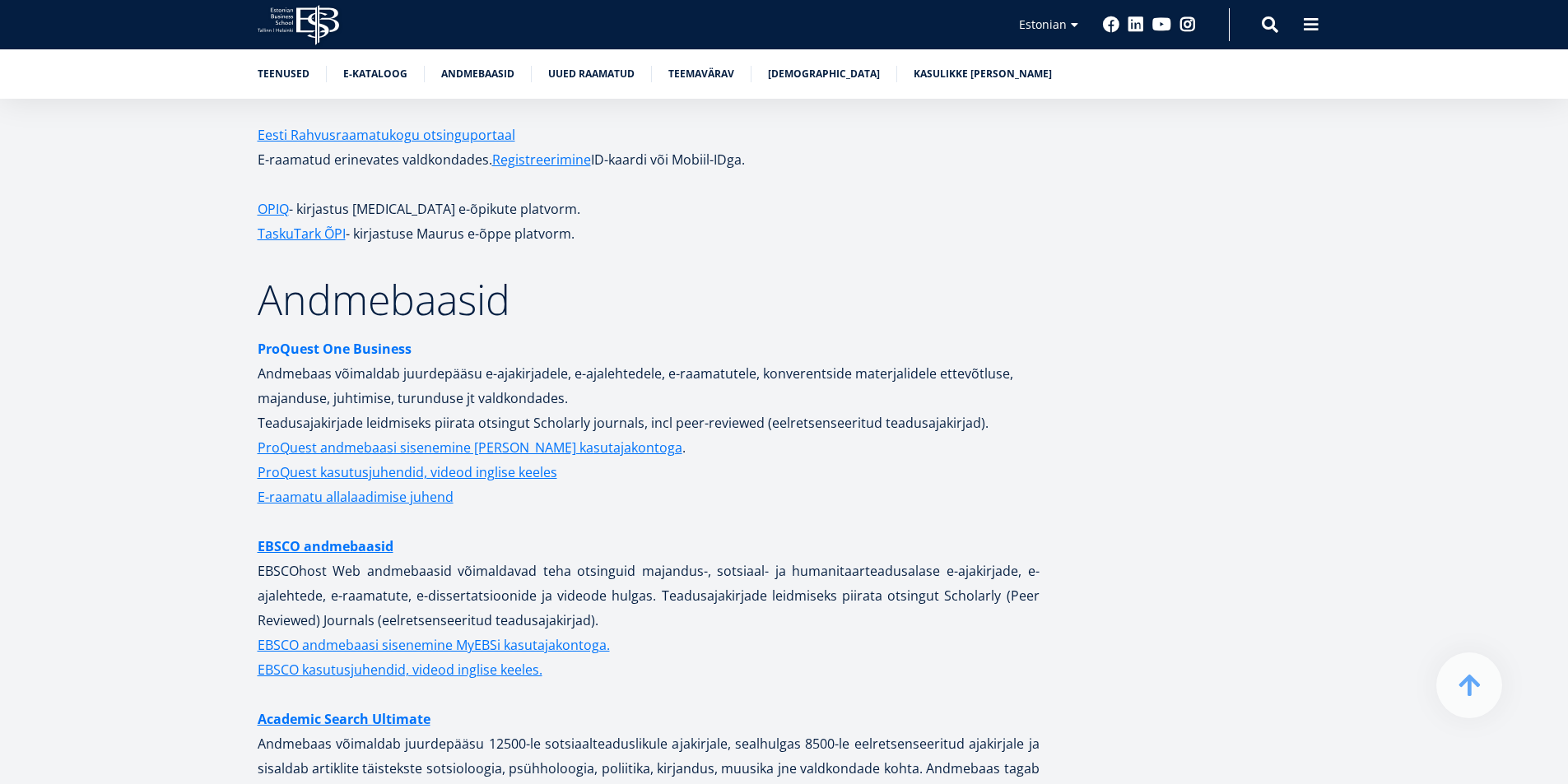
click at [338, 340] on strong "ProQuest One Business" at bounding box center [335, 348] width 154 height 18
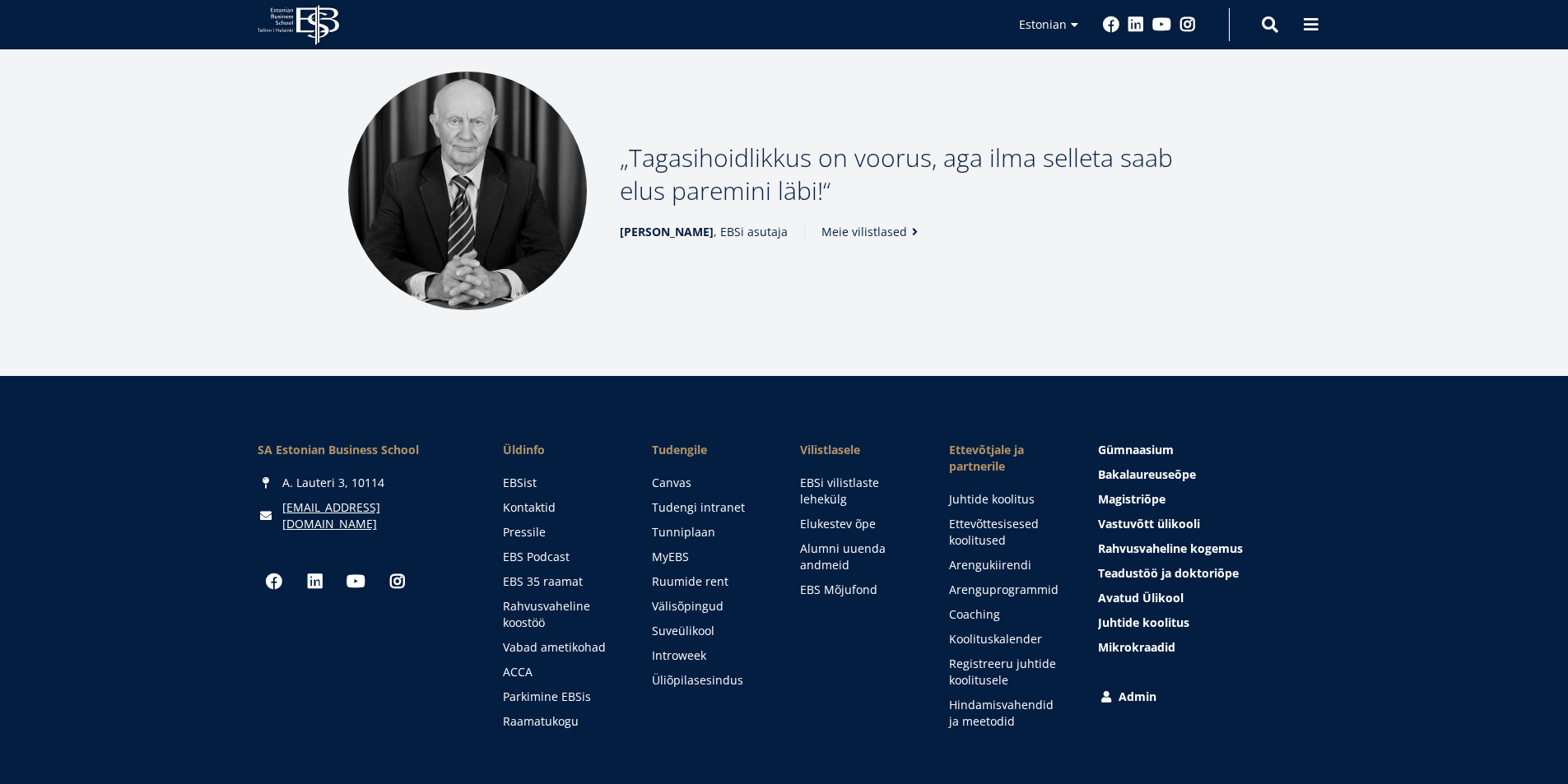
scroll to position [2235, 0]
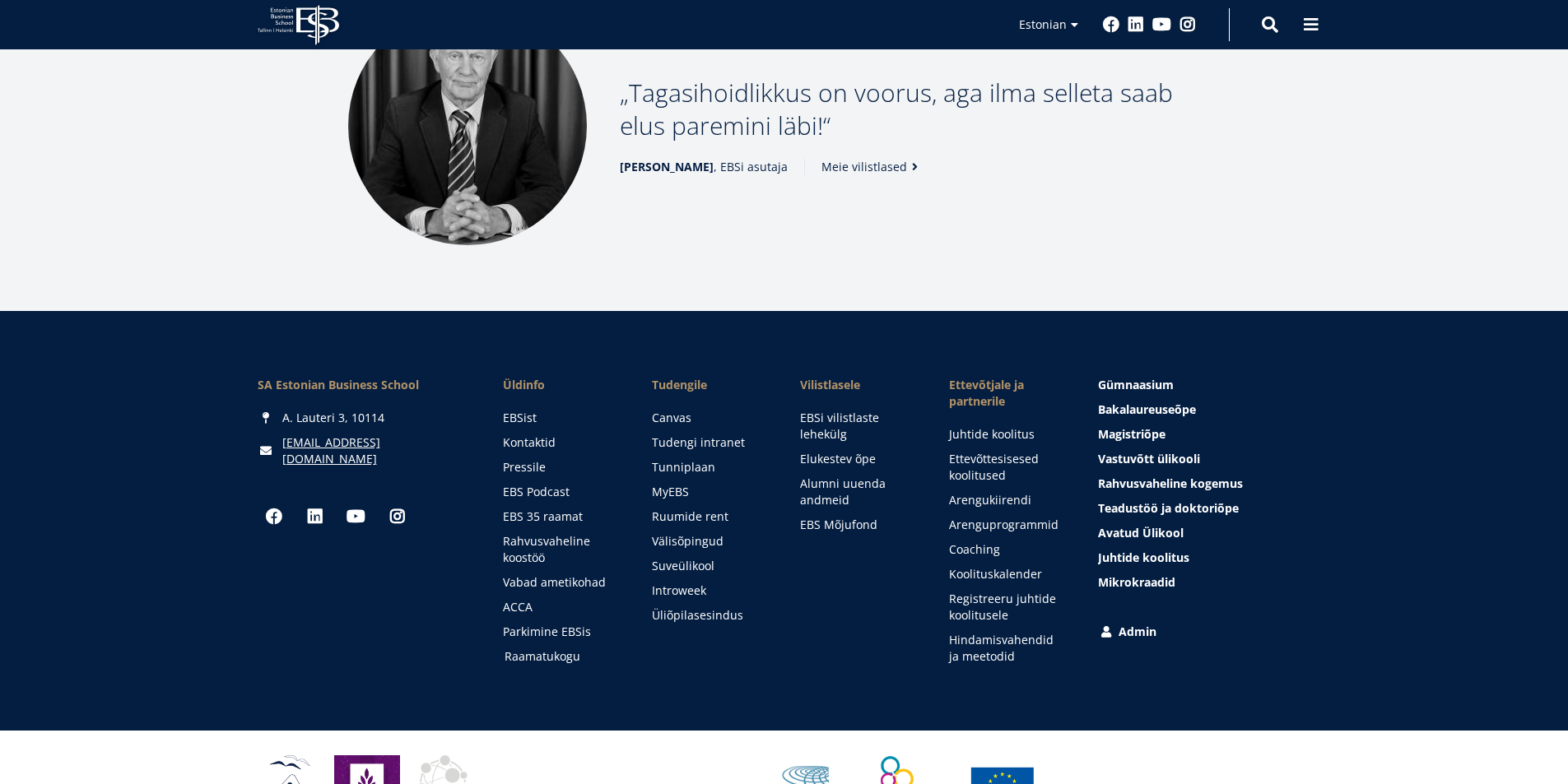
click at [527, 648] on link "Raamatukogu" at bounding box center [562, 656] width 116 height 16
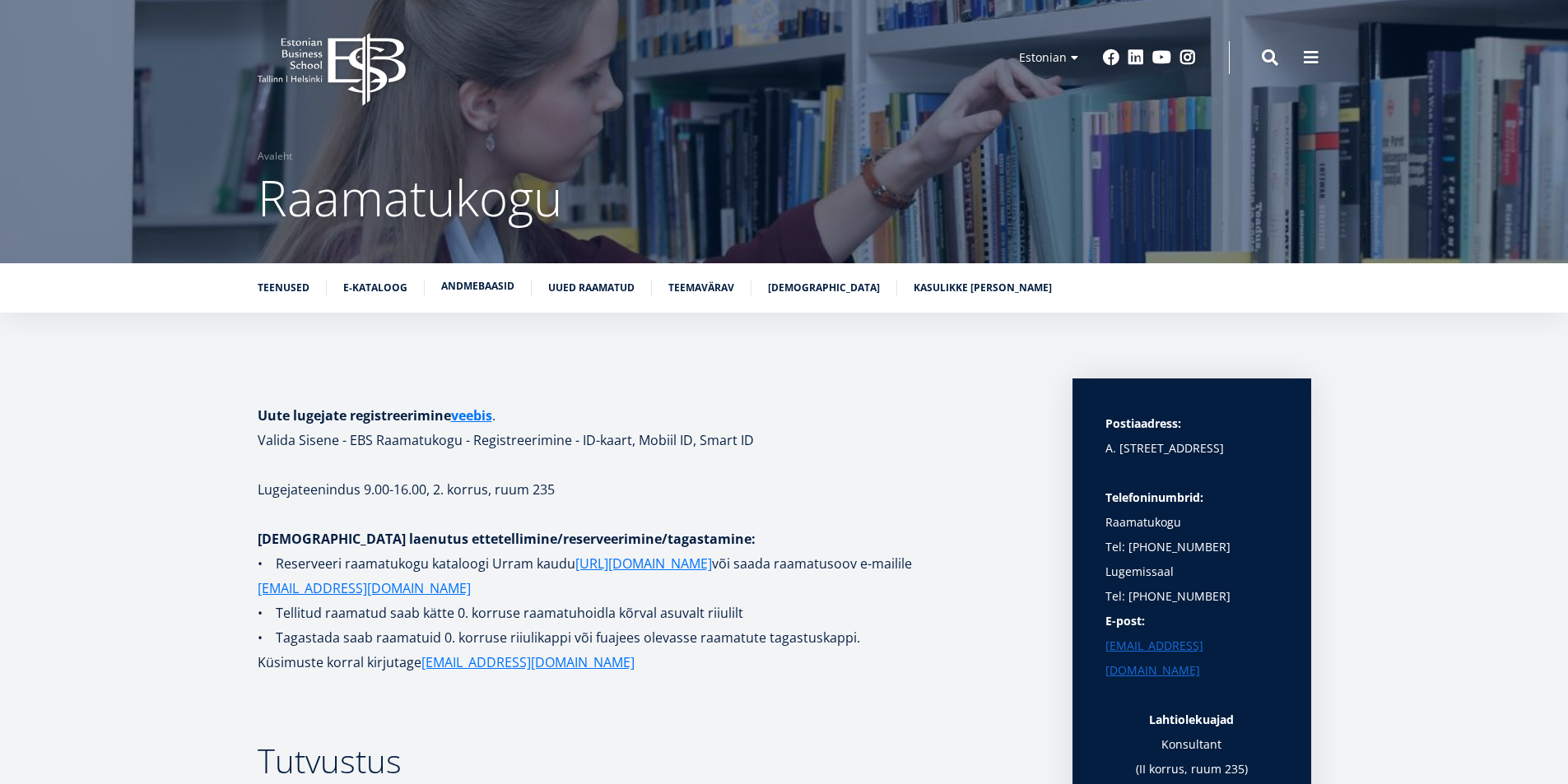
click at [464, 283] on link "Andmebaasid" at bounding box center [477, 286] width 74 height 16
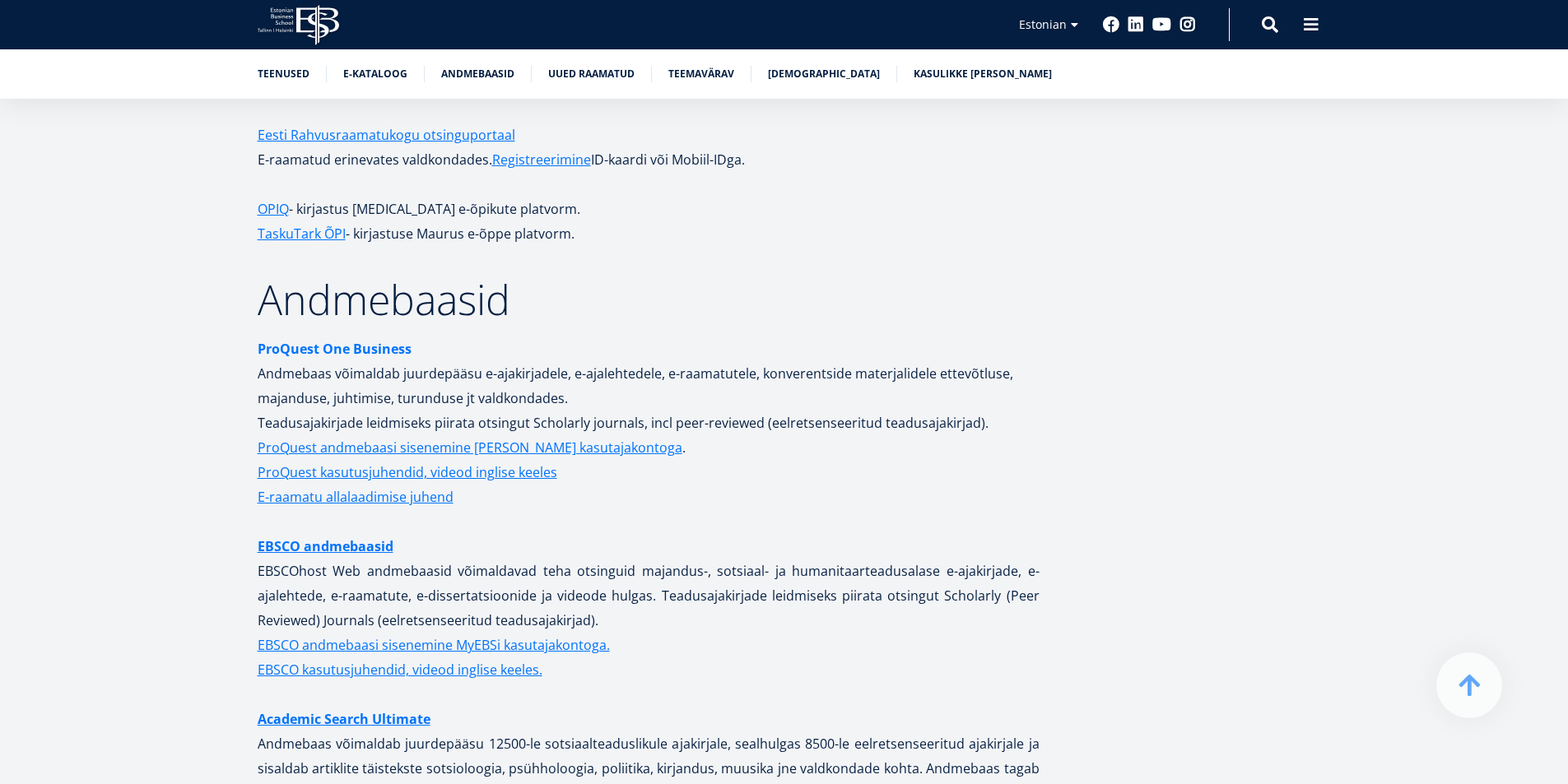
click at [291, 340] on strong "ProQuest One Business" at bounding box center [335, 348] width 154 height 18
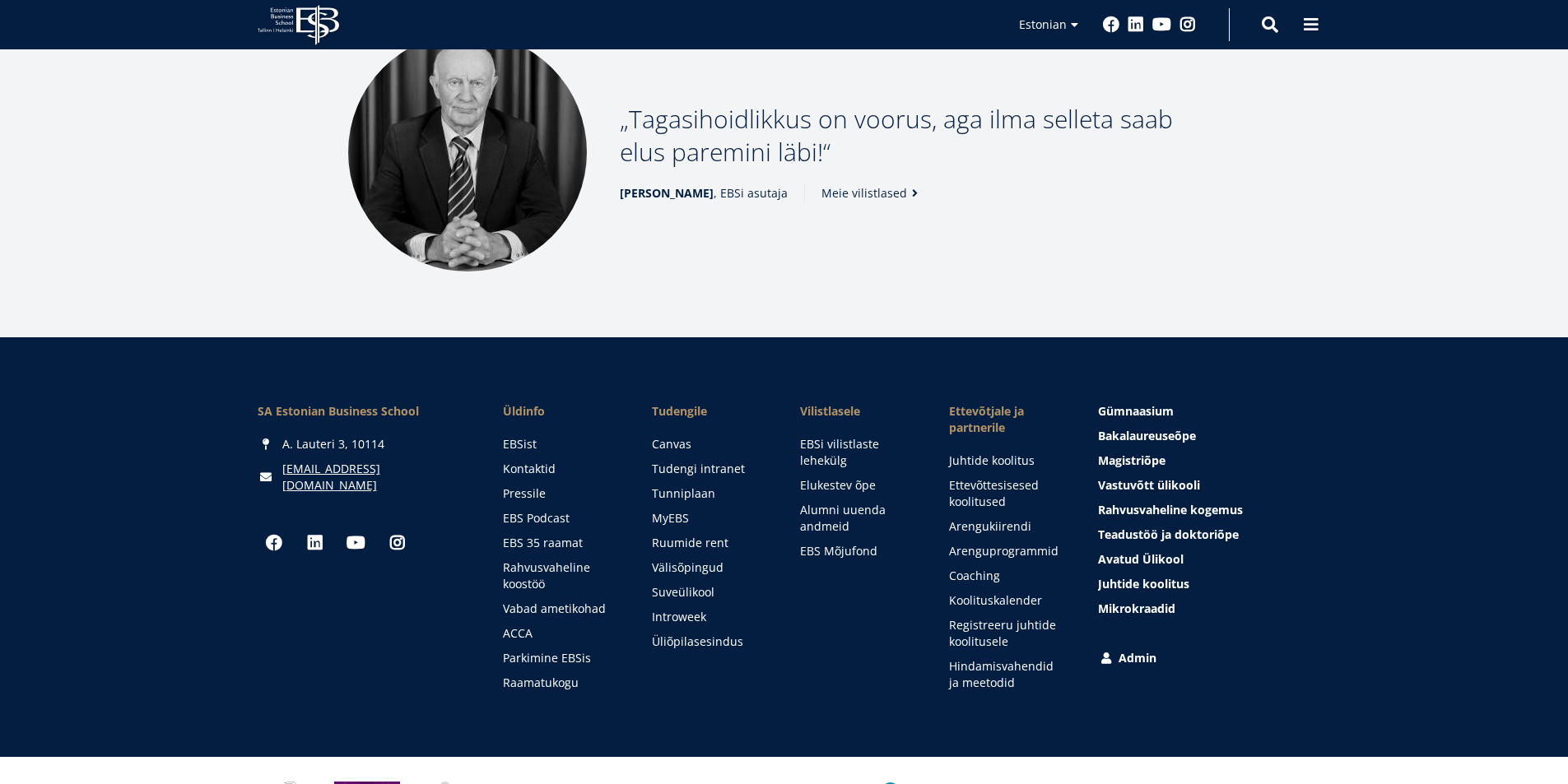
scroll to position [2235, 0]
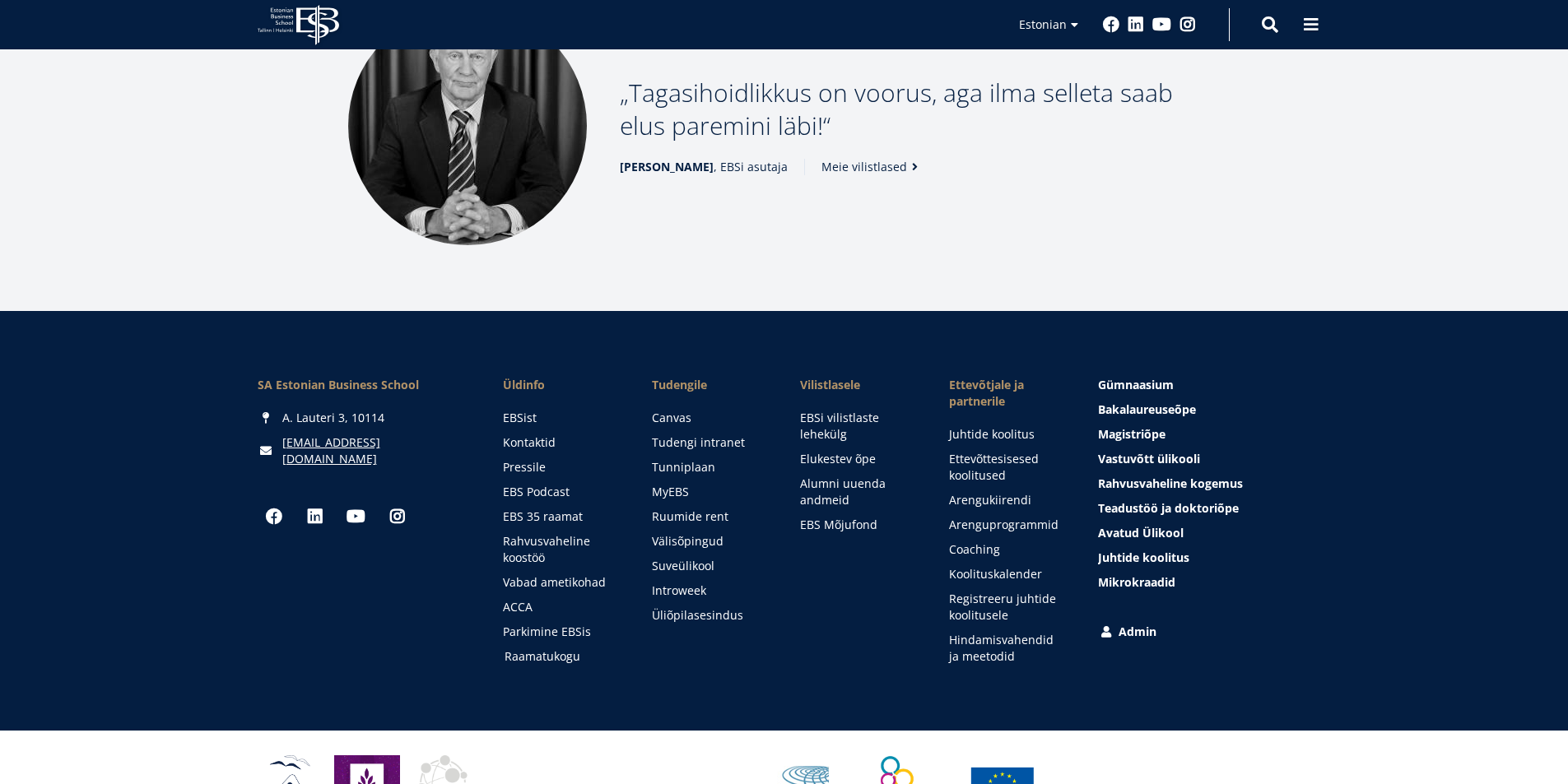
click at [569, 648] on link "Raamatukogu" at bounding box center [562, 656] width 116 height 16
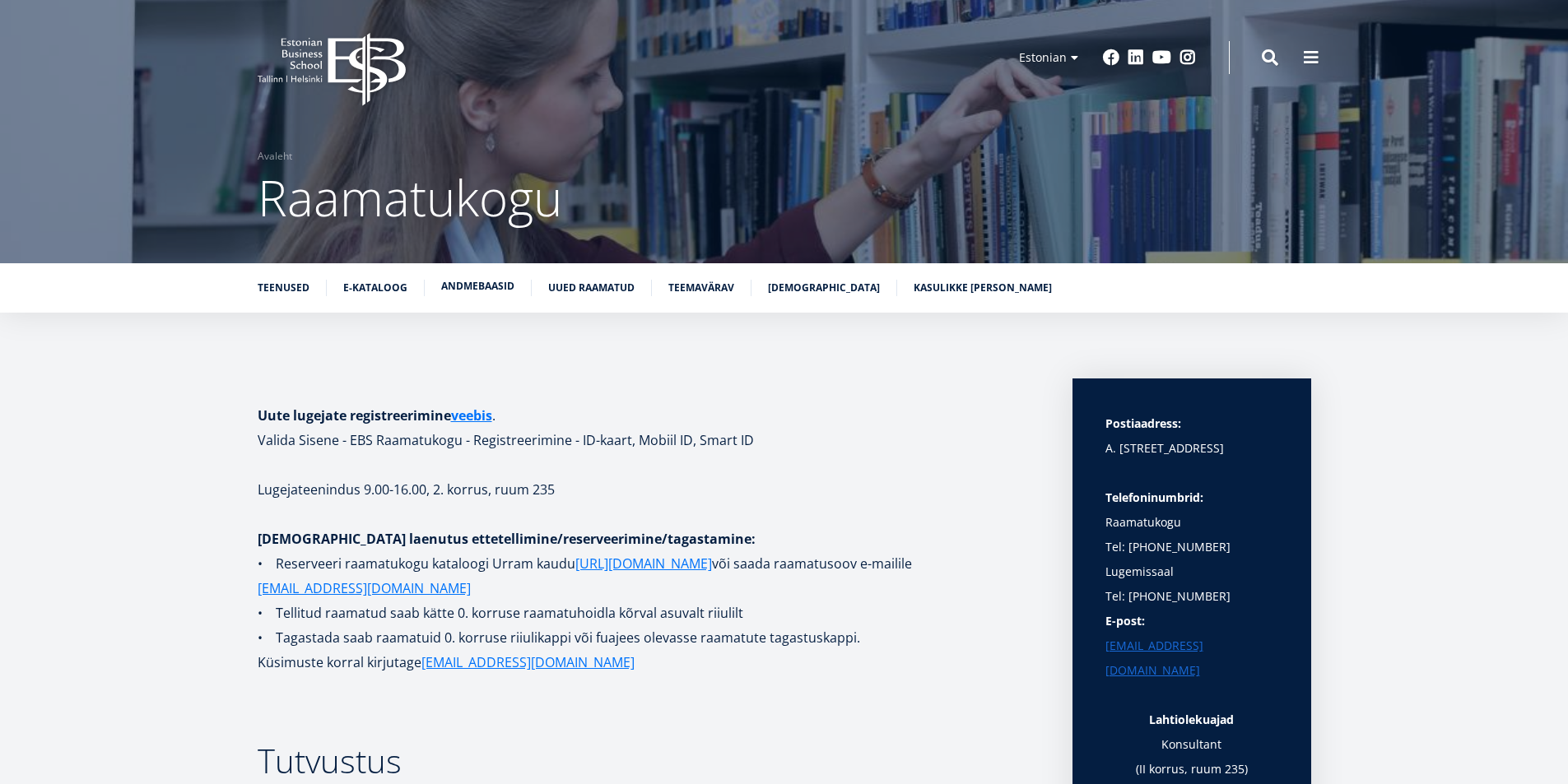
click at [458, 284] on link "Andmebaasid" at bounding box center [477, 286] width 74 height 16
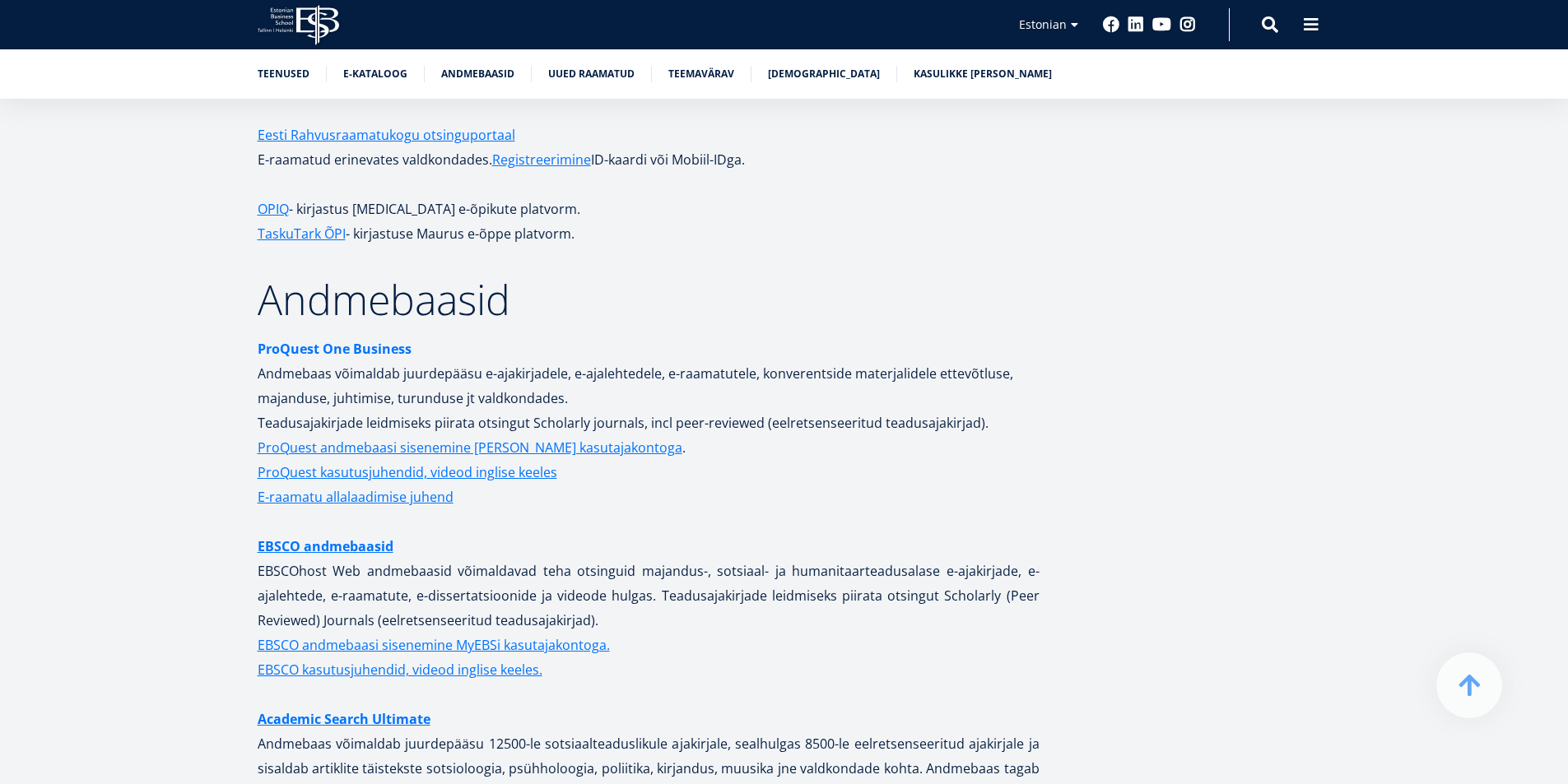
click at [324, 340] on strong "ProQuest One Business" at bounding box center [335, 348] width 154 height 18
